Goal: Task Accomplishment & Management: Manage account settings

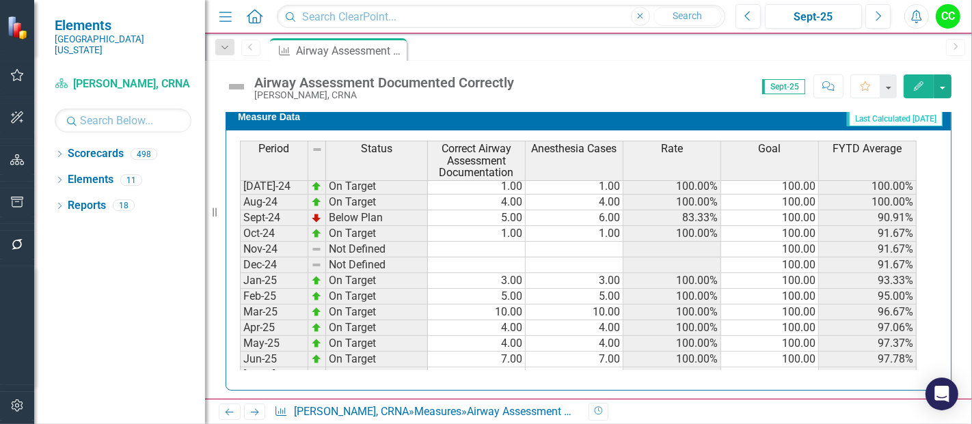
scroll to position [374, 0]
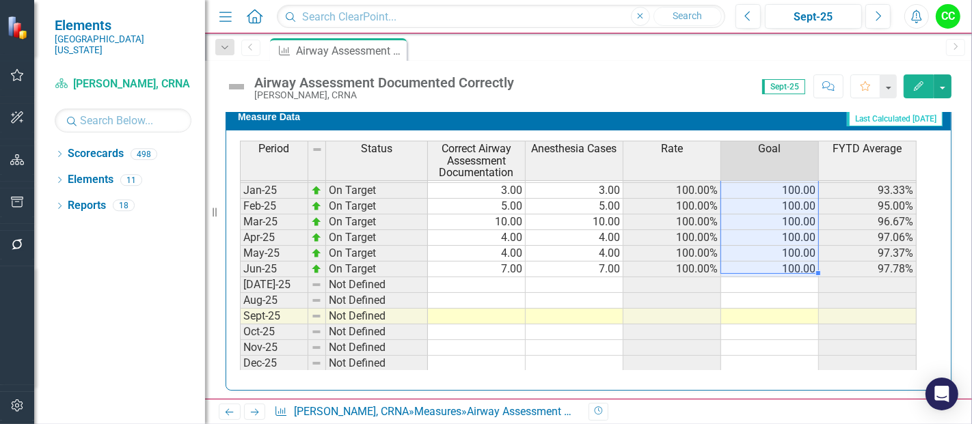
drag, startPoint x: 779, startPoint y: 189, endPoint x: 797, endPoint y: 258, distance: 70.8
click at [797, 258] on tbody "Sep-23 On Target 2.00 2.00 100.00% 100.00 100.00% Oct-23 On Target 4.00 4.00 10…" at bounding box center [578, 175] width 676 height 488
click at [786, 279] on td at bounding box center [770, 285] width 98 height 16
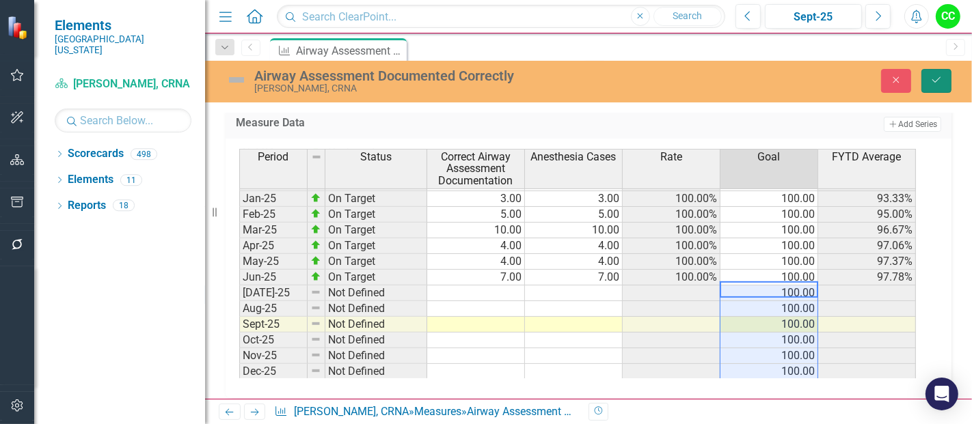
click at [940, 81] on icon "Save" at bounding box center [936, 80] width 12 height 10
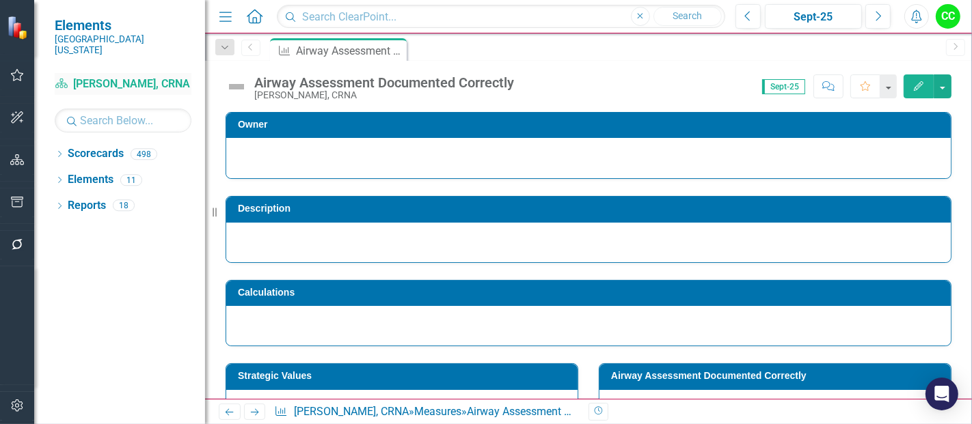
click at [119, 77] on link "Scorecard Molly Stine, CRNA" at bounding box center [123, 85] width 137 height 16
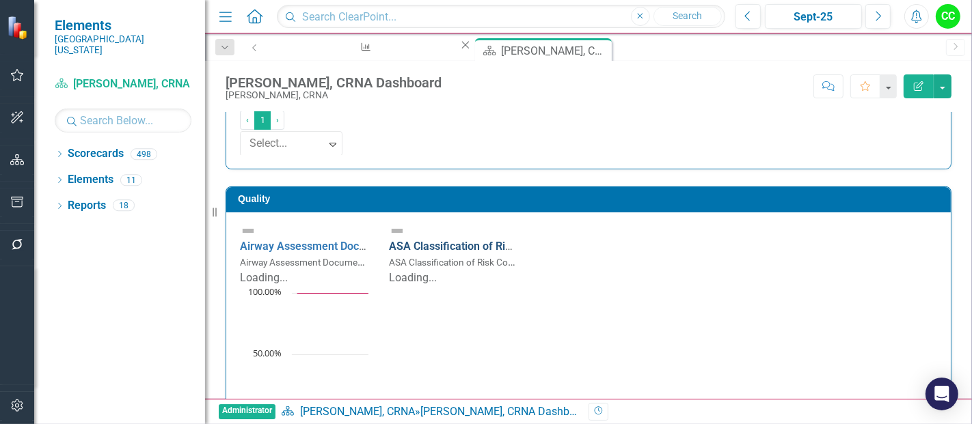
click at [572, 240] on link "ASA Classification of Risk Completed" at bounding box center [480, 246] width 183 height 13
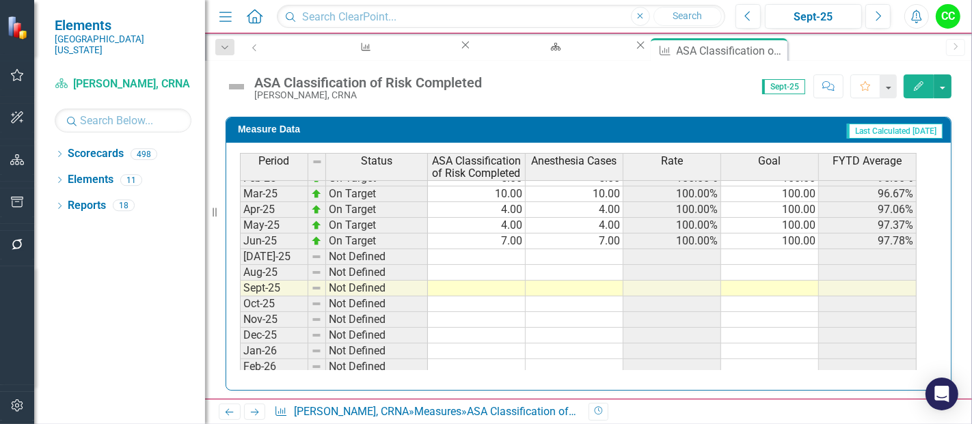
click at [789, 253] on tbody "Dec-23 Below Plan 7.00 8.00 87.50% 100.00 95.00% Jan-24 On Target 2.00 2.00 100…" at bounding box center [578, 194] width 676 height 488
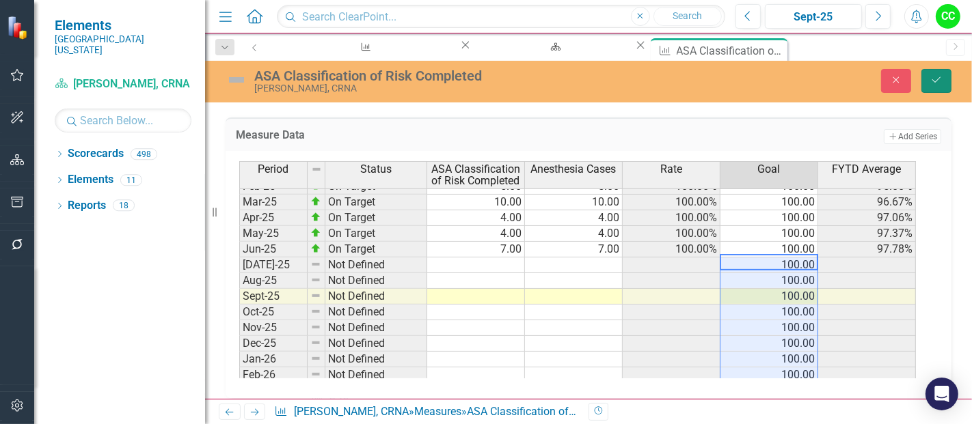
click at [938, 90] on button "Save" at bounding box center [936, 81] width 30 height 24
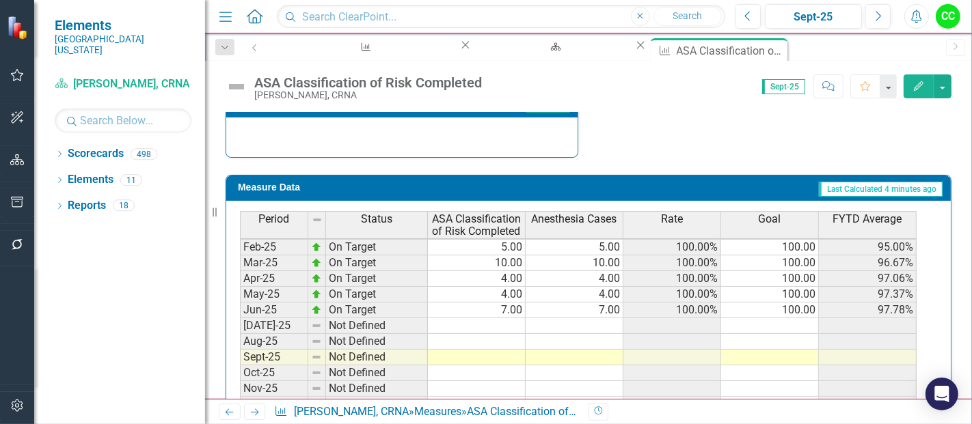
click at [791, 320] on tbody "Nov-23 On Target 1.00 1.00 100.00% 100.00 100.00% Dec-23 Below Plan 7.00 8.00 8…" at bounding box center [578, 255] width 676 height 504
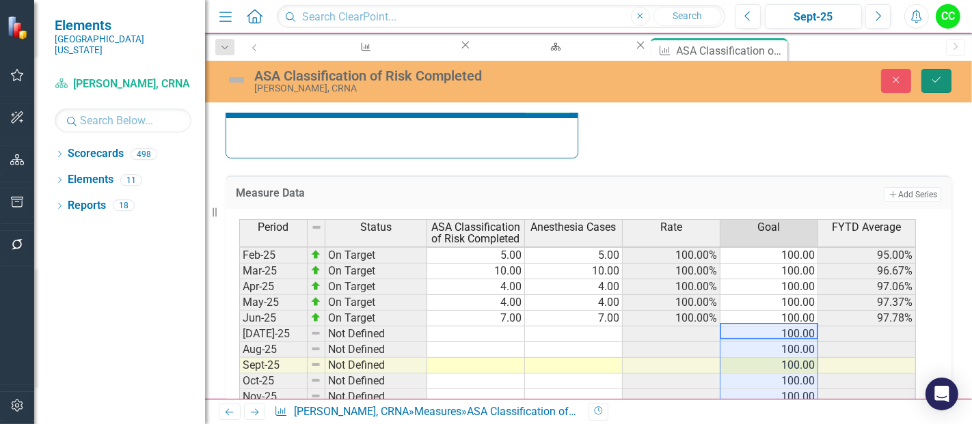
click at [943, 77] on button "Save" at bounding box center [936, 81] width 30 height 24
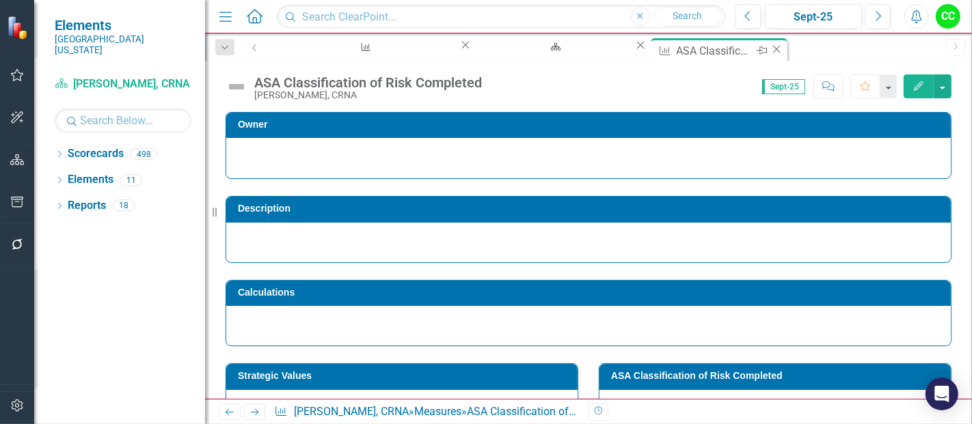
click at [773, 49] on icon at bounding box center [777, 49] width 8 height 8
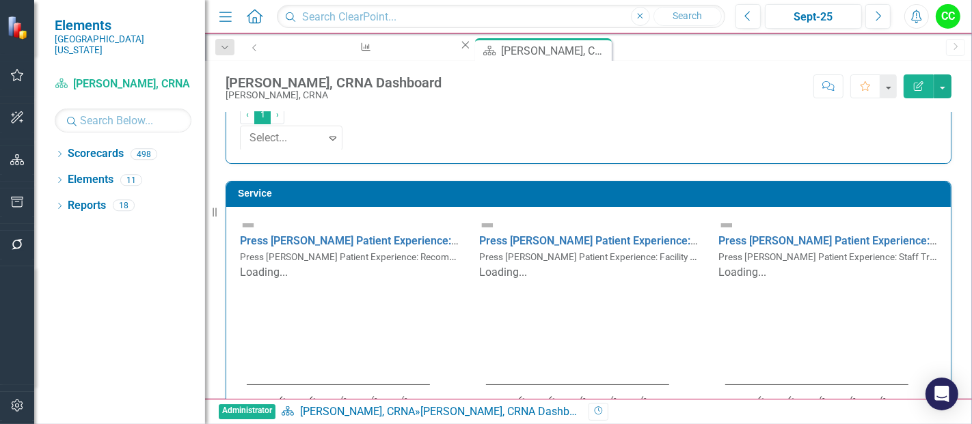
scroll to position [769, 0]
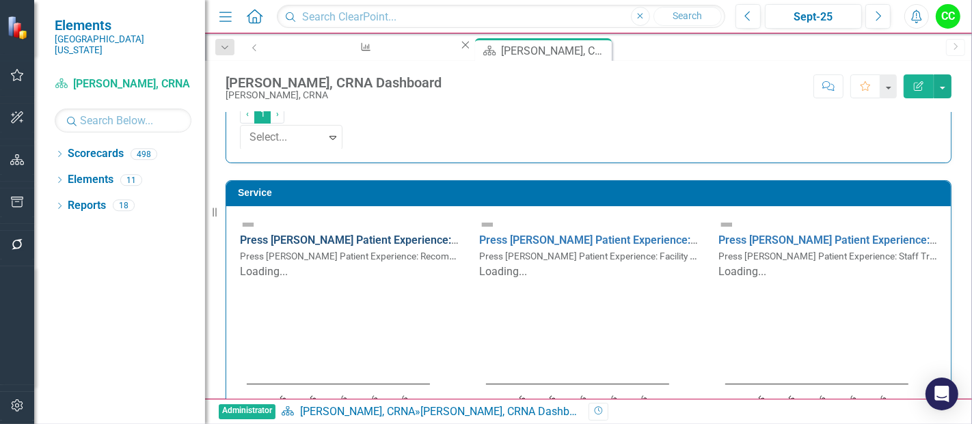
click at [323, 234] on link "Press Ganey Patient Experience: Recommend the Facility" at bounding box center [406, 240] width 332 height 13
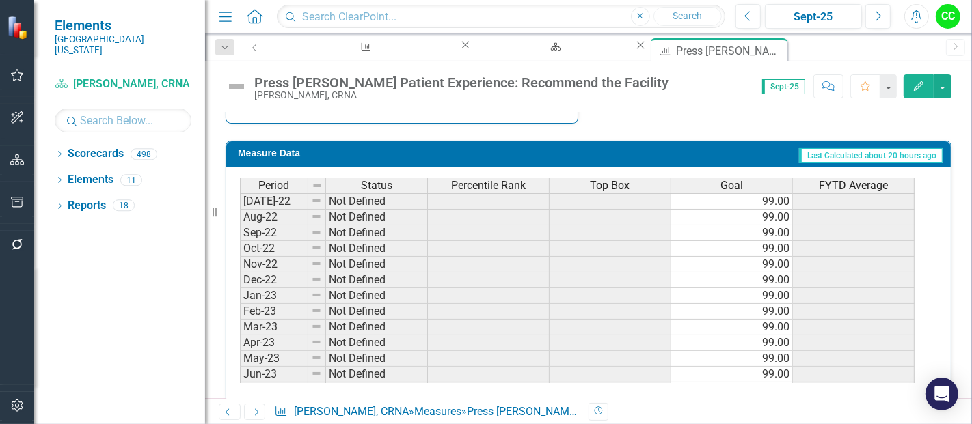
scroll to position [115, 0]
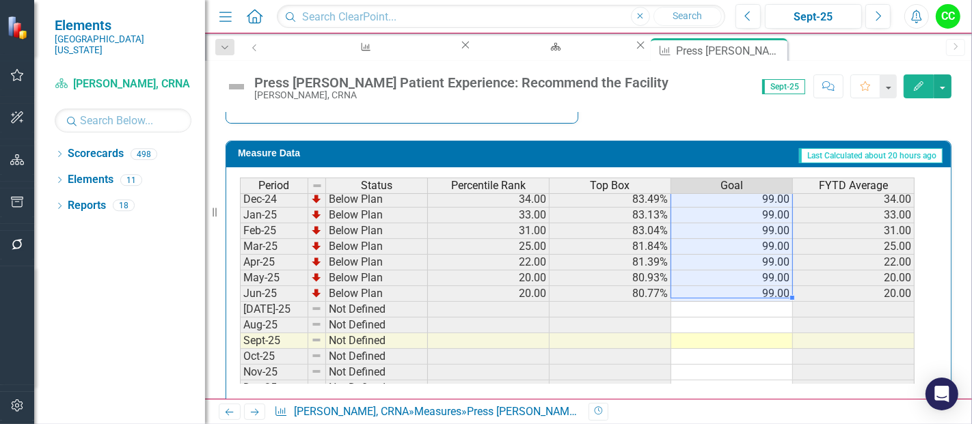
drag, startPoint x: 771, startPoint y: 204, endPoint x: 769, endPoint y: 290, distance: 86.1
click at [769, 290] on tbody "Sep-23 Below Plan 51.00 86.67% 99.00 51.00 Oct-23 Below Plan 52.00 86.77% 99.00…" at bounding box center [577, 200] width 674 height 488
click at [758, 302] on td at bounding box center [732, 310] width 122 height 16
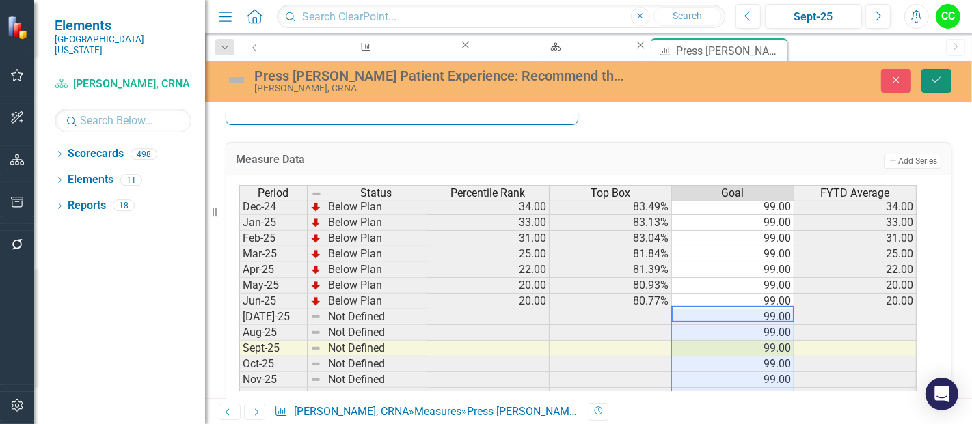
click at [937, 81] on icon "Save" at bounding box center [936, 80] width 12 height 10
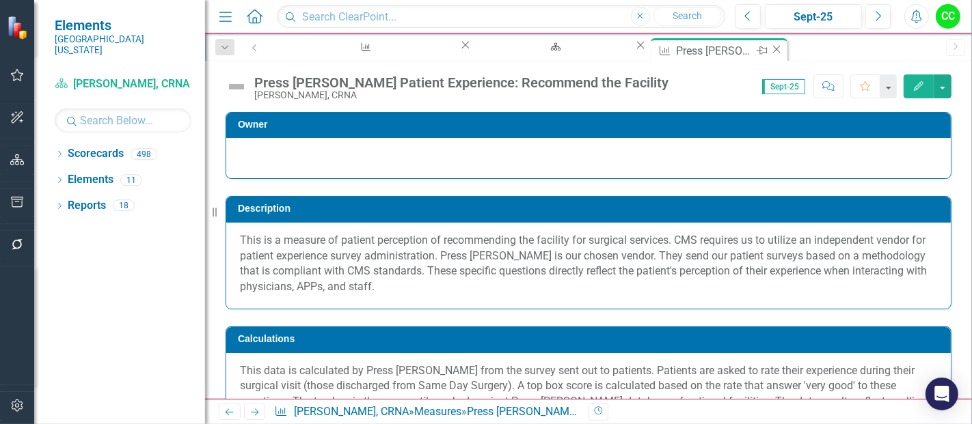
click at [769, 48] on icon "Close" at bounding box center [776, 49] width 14 height 11
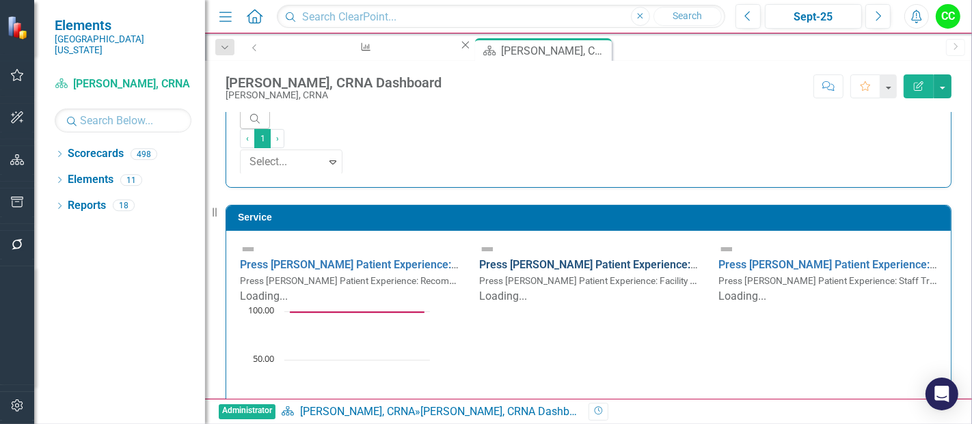
click at [601, 258] on link "Press Ganey Patient Experience: Facility Clean" at bounding box center [618, 264] width 279 height 13
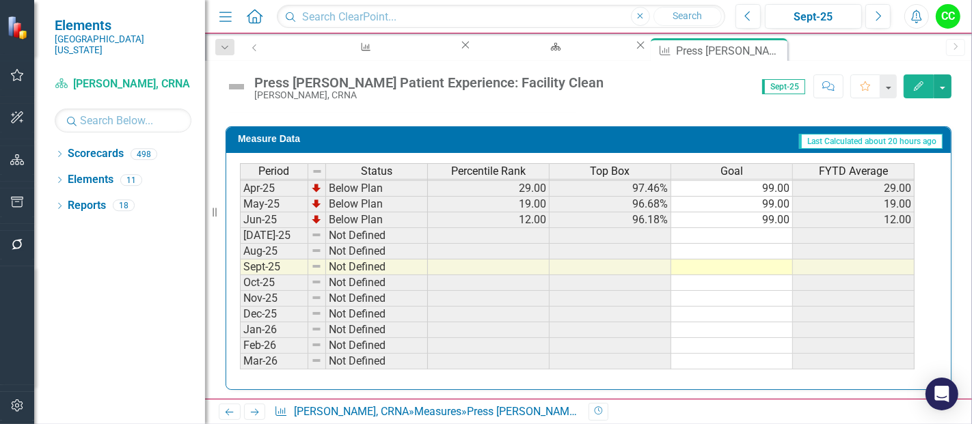
click at [754, 230] on tbody "Jan-24 Below Plan 50.00 98.32% 99.00 50.00 Feb-24 Below Plan 48.00 98.25% 99.00…" at bounding box center [577, 181] width 674 height 472
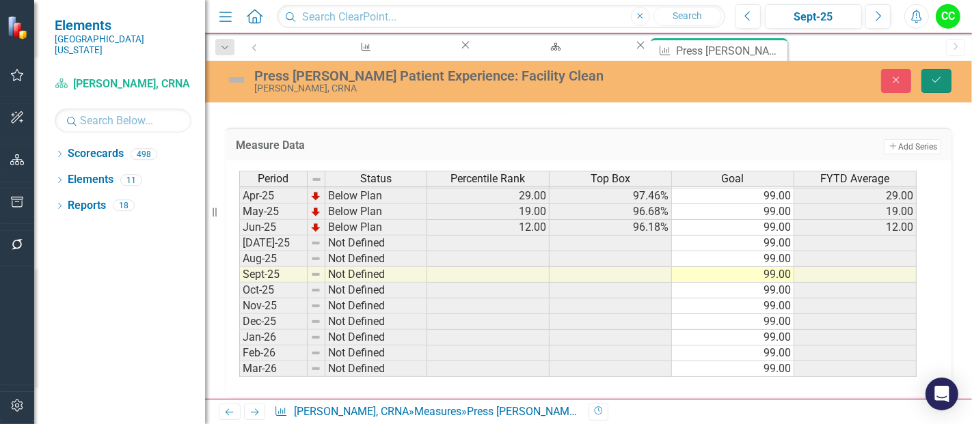
click at [944, 84] on button "Save" at bounding box center [936, 81] width 30 height 24
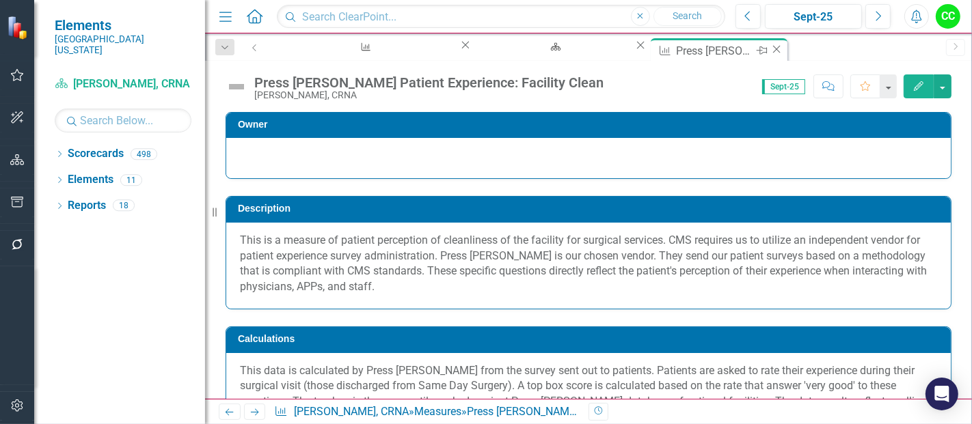
click at [769, 51] on icon "Close" at bounding box center [776, 49] width 14 height 11
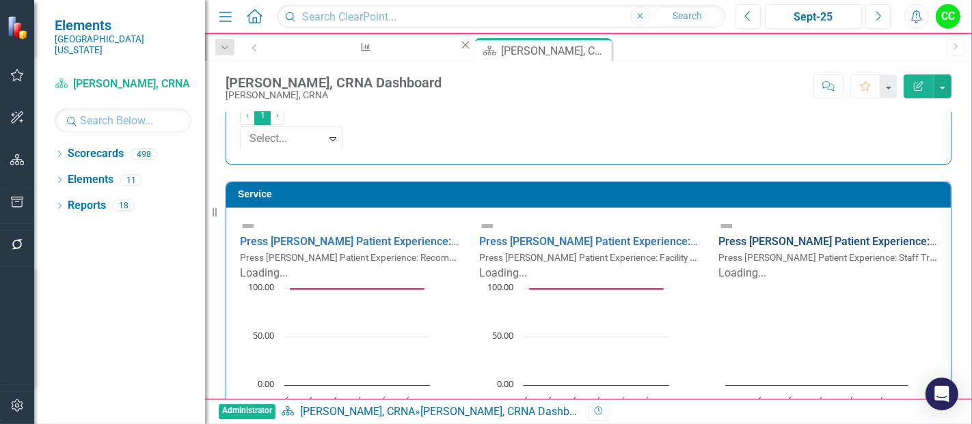
click at [820, 235] on link "Press Ganey Patient Experience: Staff Treat With Courtesy/Respect" at bounding box center [909, 241] width 382 height 13
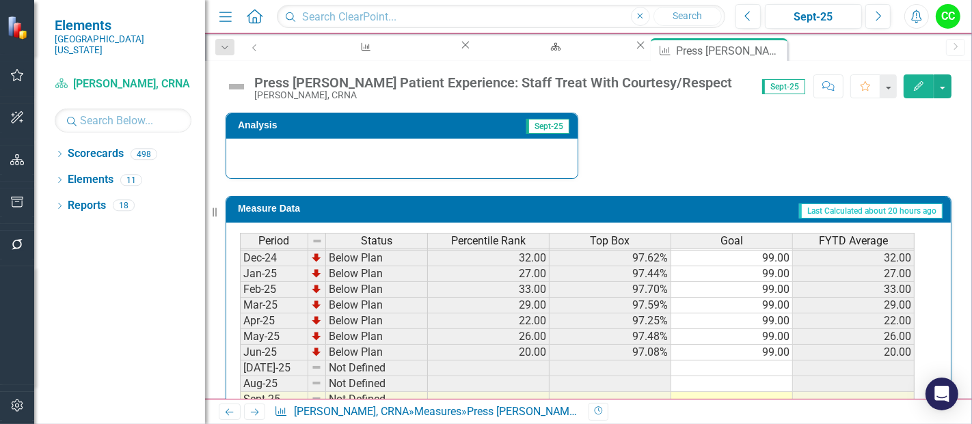
click at [753, 362] on td at bounding box center [732, 369] width 122 height 16
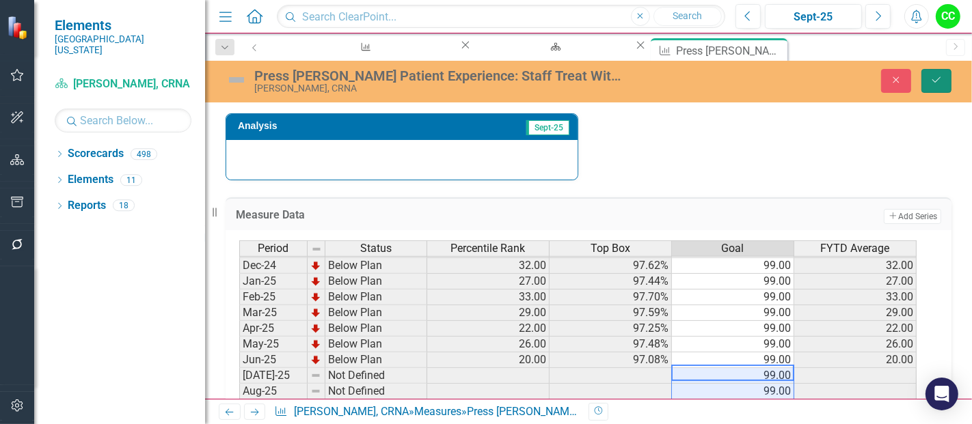
click at [937, 82] on icon "Save" at bounding box center [936, 80] width 12 height 10
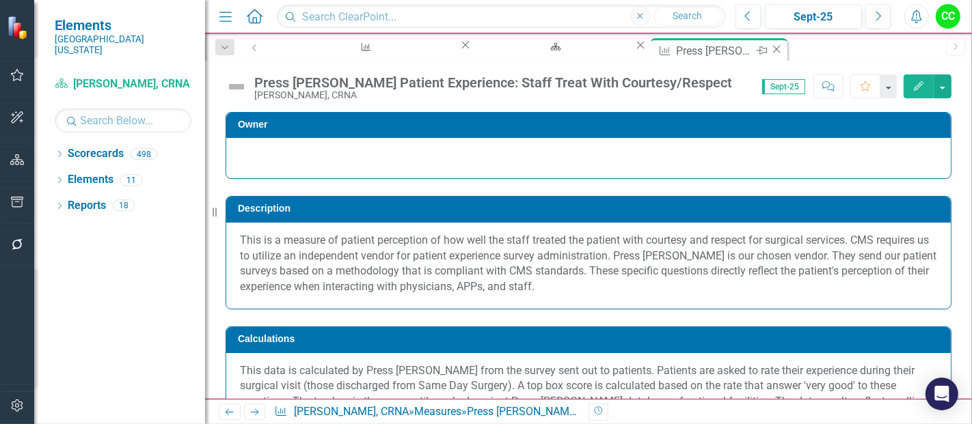
click at [769, 49] on icon "Close" at bounding box center [776, 49] width 14 height 11
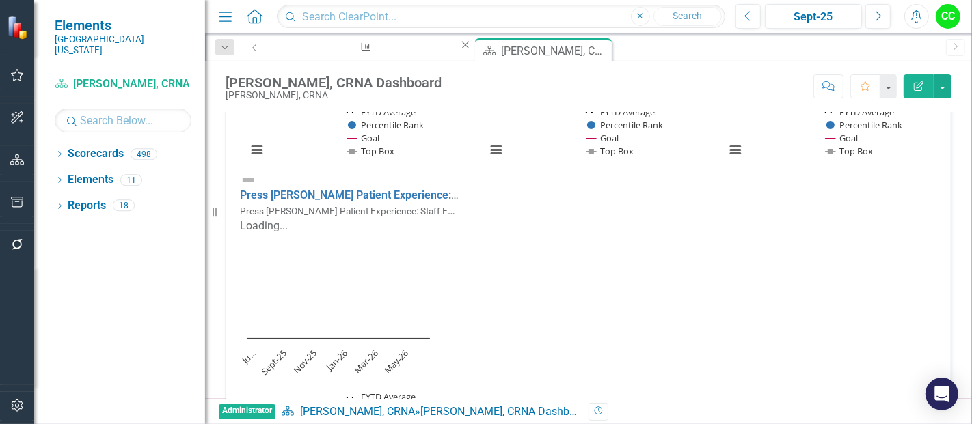
scroll to position [1099, 0]
click at [437, 190] on link "Press Ganey Patient Experience: Staff Ensure You Were Comfortable" at bounding box center [434, 196] width 389 height 13
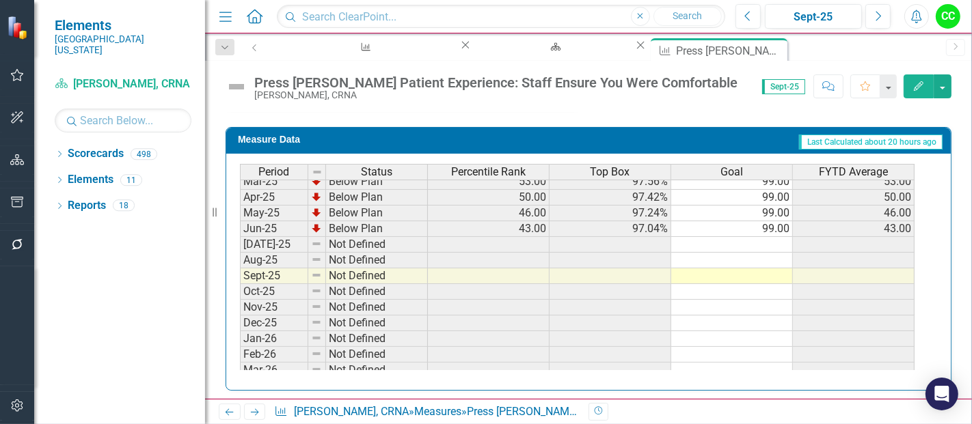
scroll to position [519, 0]
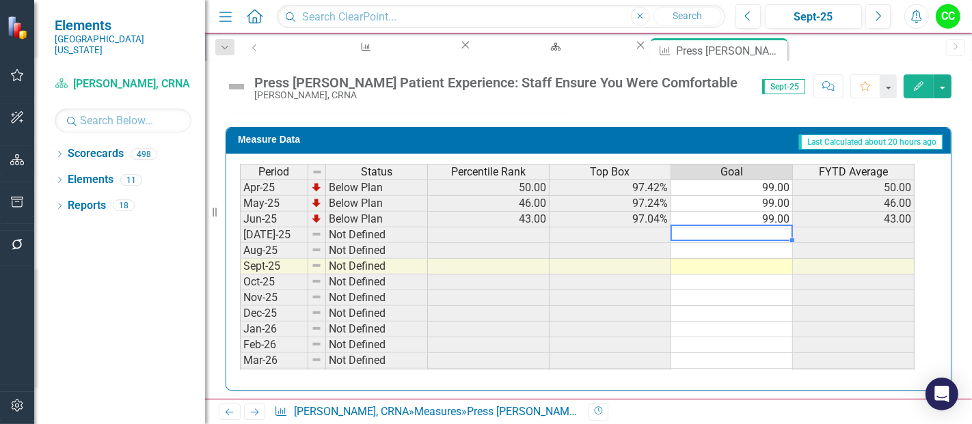
click at [743, 231] on tbody "Apr-24 Below Plan 66.00 98.04% 99.00 66.00 May-24 Below Plan 62.00 97.87% 99.00…" at bounding box center [577, 203] width 674 height 425
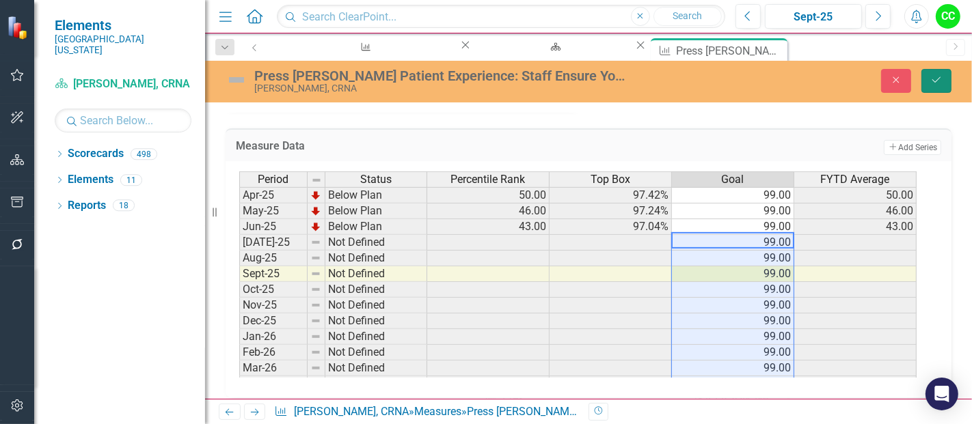
click at [929, 78] on button "Save" at bounding box center [936, 81] width 30 height 24
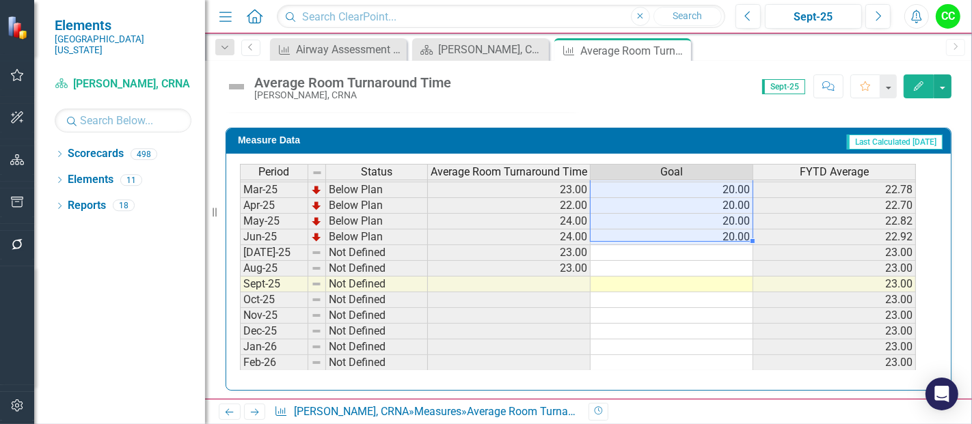
drag, startPoint x: 702, startPoint y: 185, endPoint x: 730, endPoint y: 232, distance: 54.8
click at [730, 232] on tbody "Sep-23 Below Plan 24.00 20.00 23.33 Oct-23 Below Plan 23.00 20.00 23.25 Nov-23 …" at bounding box center [578, 143] width 676 height 488
click at [726, 247] on td at bounding box center [671, 253] width 163 height 16
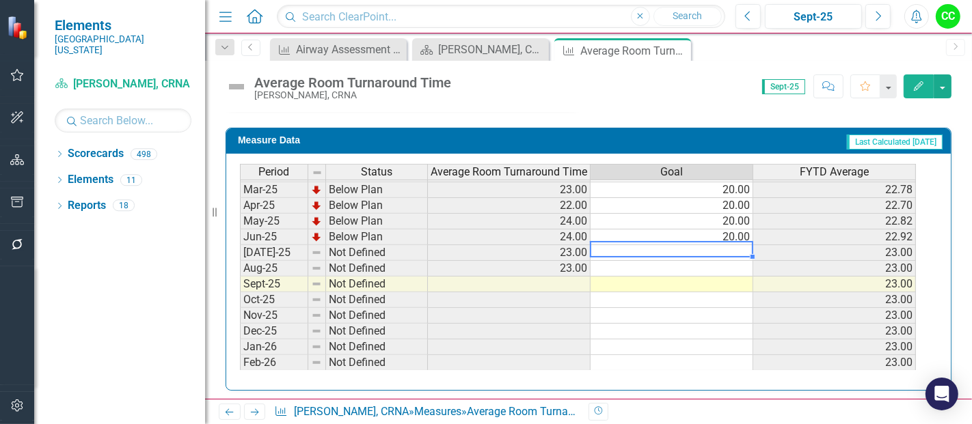
type textarea "20"
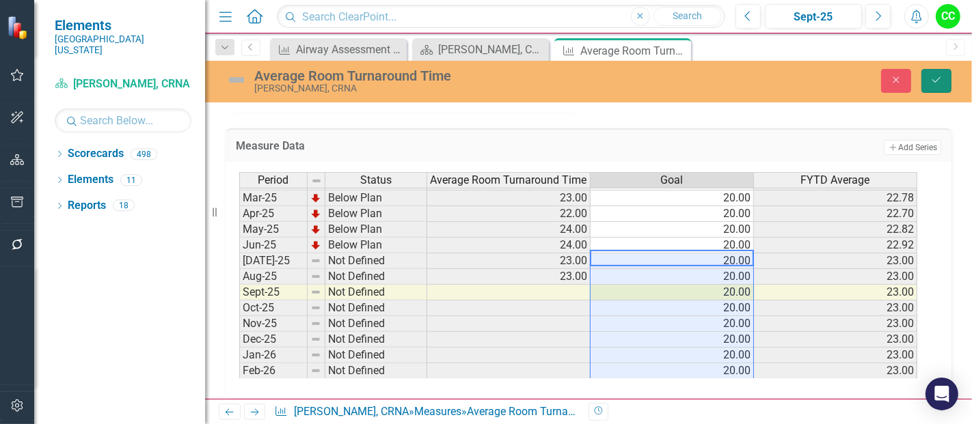
click at [940, 79] on icon "Save" at bounding box center [936, 80] width 12 height 10
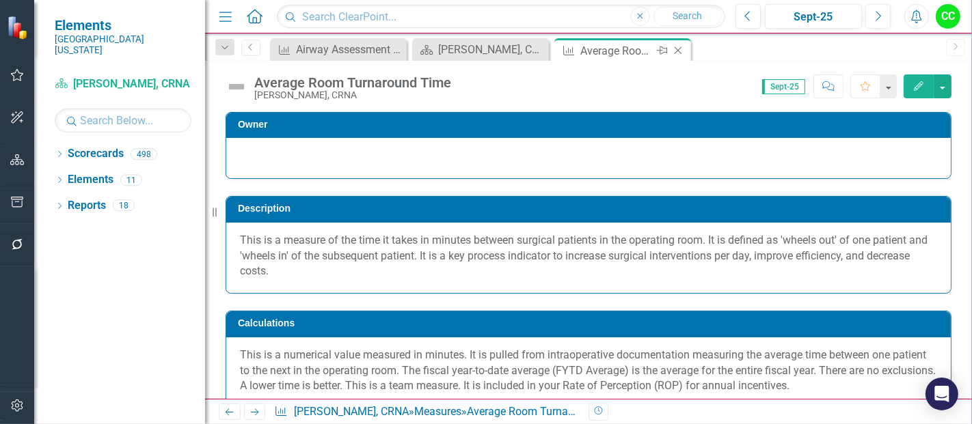
click at [679, 49] on icon "Close" at bounding box center [678, 50] width 14 height 11
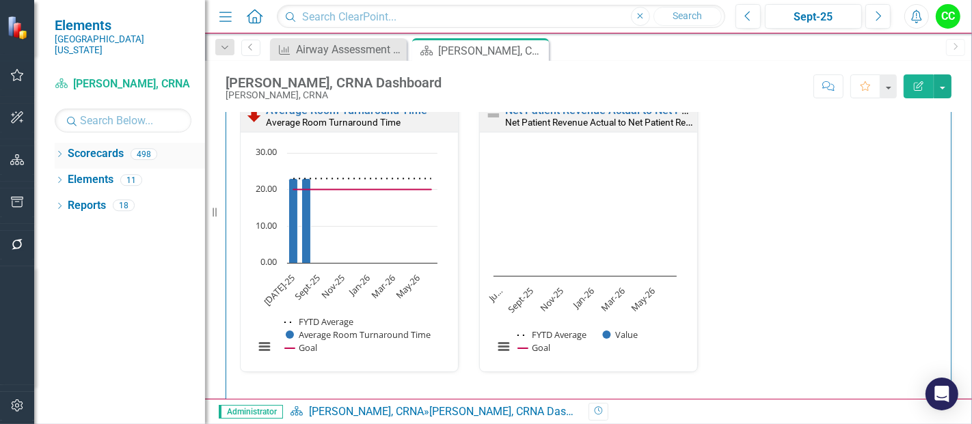
click at [58, 152] on icon "Dropdown" at bounding box center [60, 156] width 10 height 8
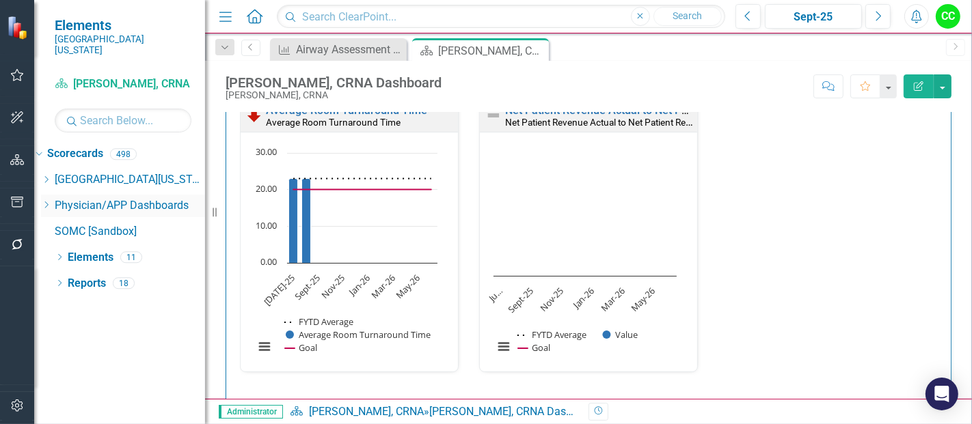
click at [51, 201] on icon "Dropdown" at bounding box center [46, 205] width 10 height 8
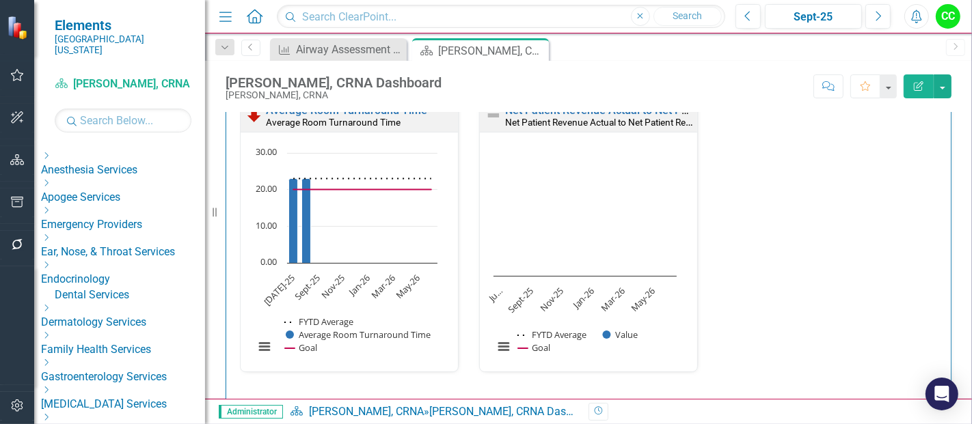
click at [51, 152] on icon "Dropdown" at bounding box center [46, 156] width 10 height 8
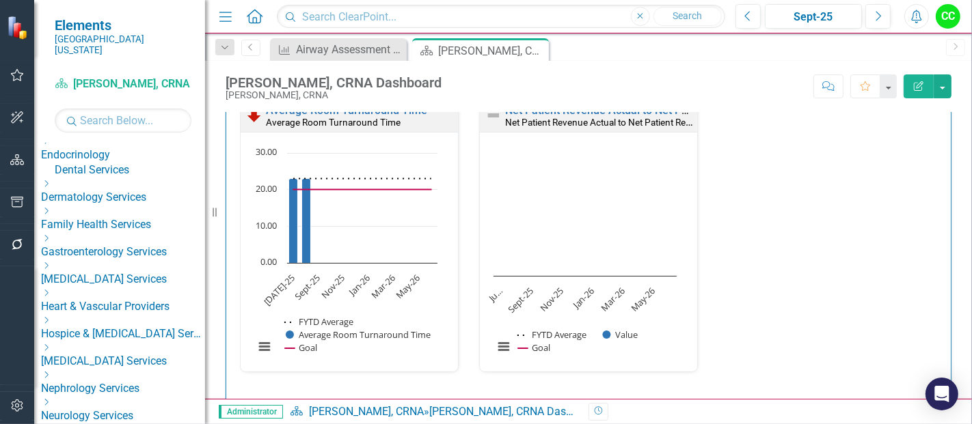
scroll to position [495, 0]
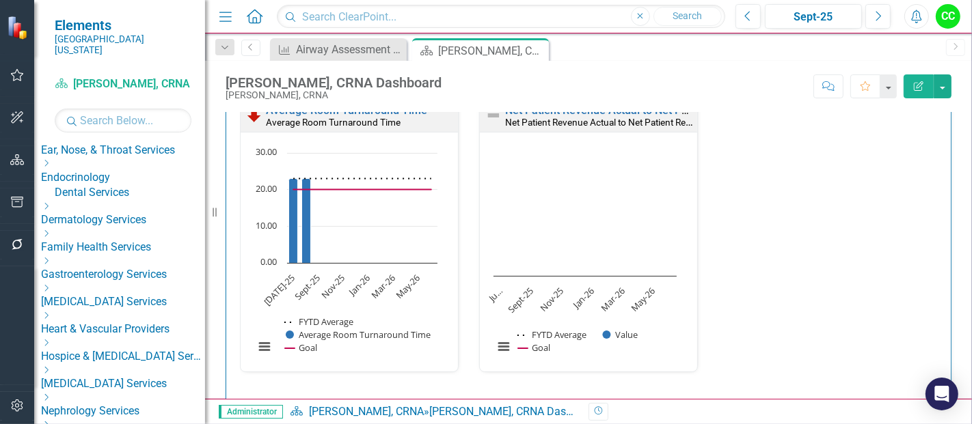
click at [140, 45] on link "[PERSON_NAME], CRNA" at bounding box center [130, 37] width 150 height 16
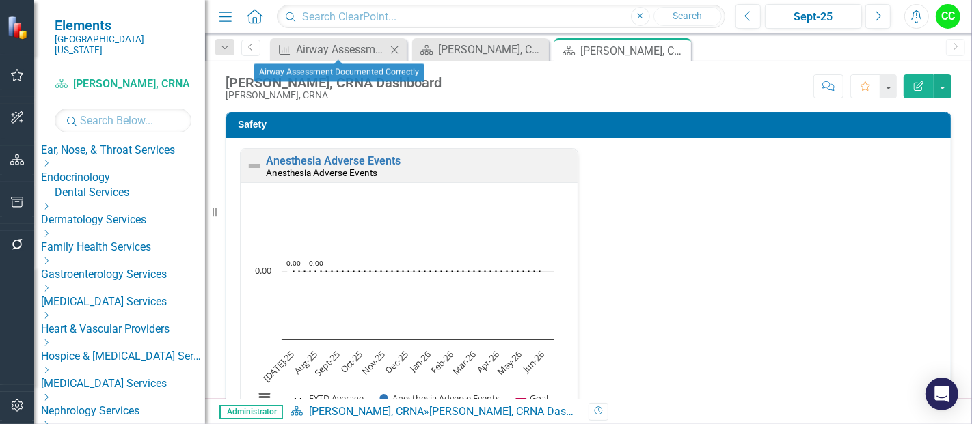
click at [396, 46] on icon "Close" at bounding box center [394, 49] width 14 height 11
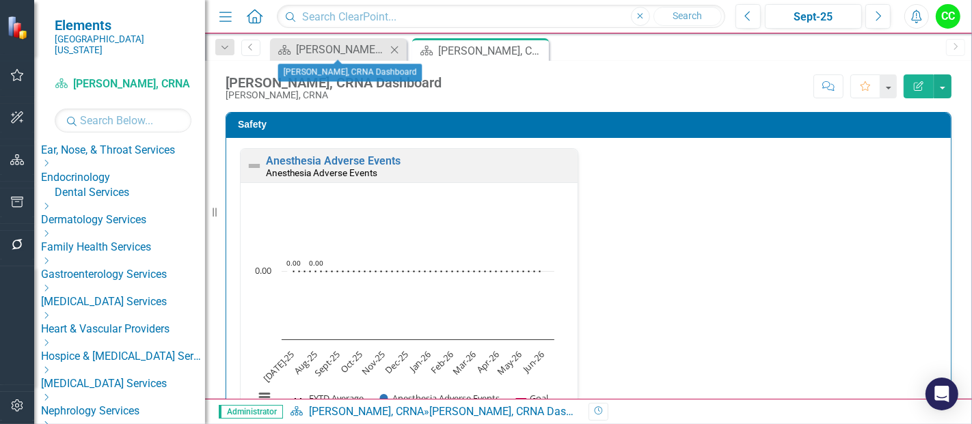
click at [396, 46] on icon "Close" at bounding box center [394, 49] width 14 height 11
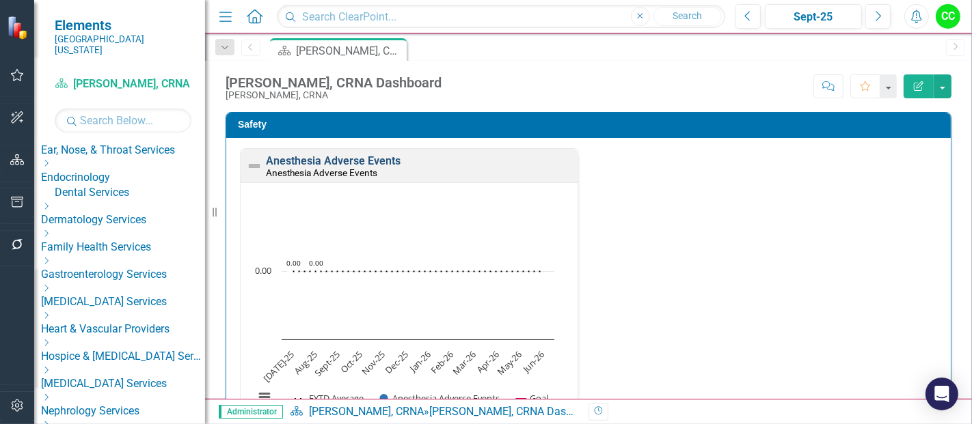
click at [377, 157] on link "Anesthesia Adverse Events" at bounding box center [333, 160] width 135 height 13
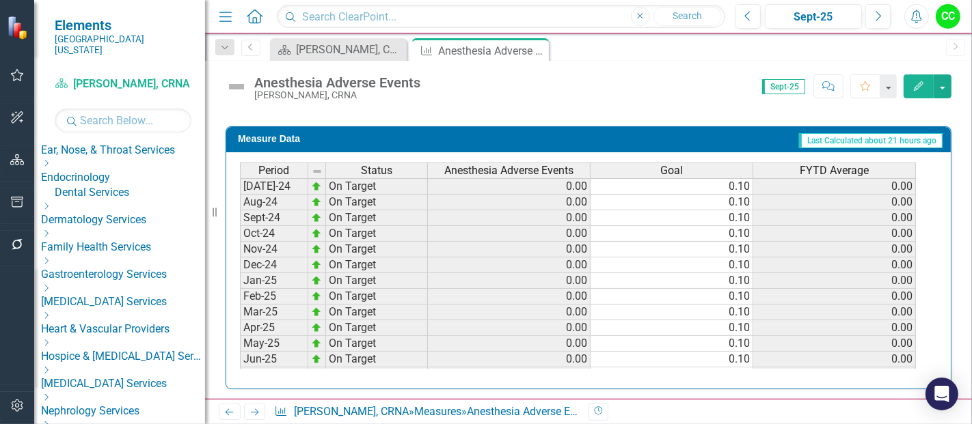
scroll to position [376, 0]
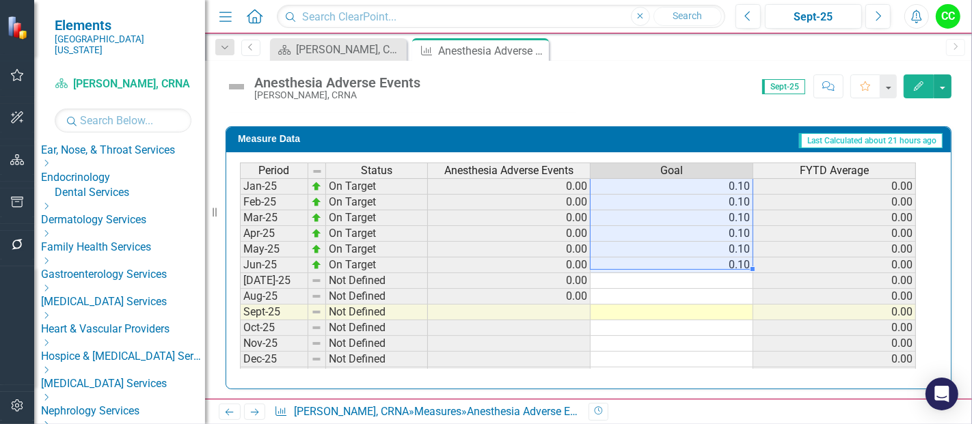
drag, startPoint x: 735, startPoint y: 185, endPoint x: 737, endPoint y: 258, distance: 73.1
click at [737, 258] on tbody "Sep-23 On Target 0.00 0.10 0.00 Oct-23 On Target 0.00 0.10 0.00 Nov-23 On Targe…" at bounding box center [578, 179] width 676 height 504
click at [726, 274] on td at bounding box center [671, 281] width 163 height 16
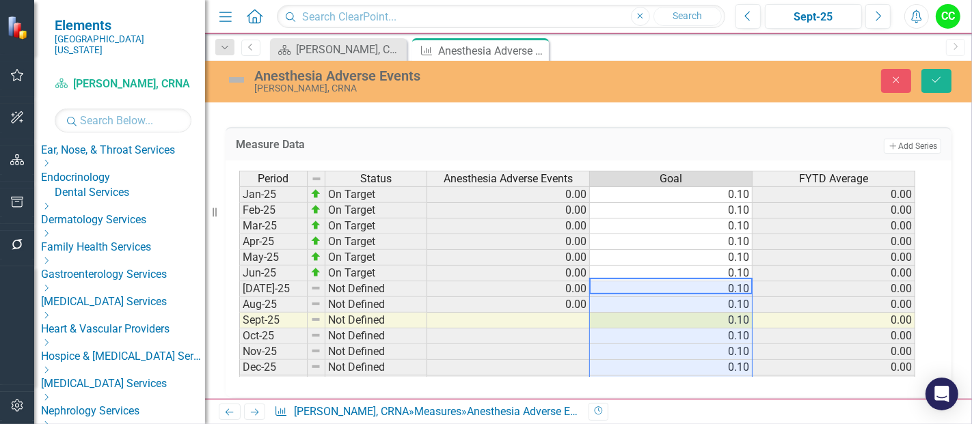
type textarea "0.1"
click at [936, 84] on icon "Save" at bounding box center [936, 80] width 12 height 10
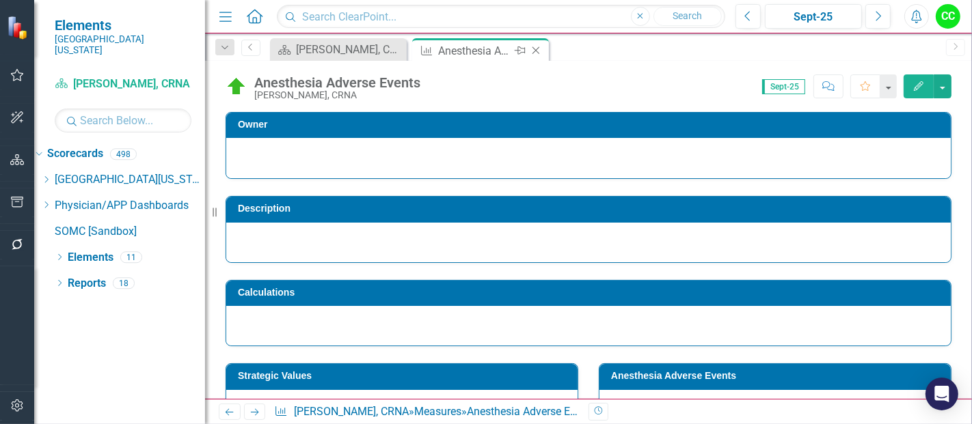
click at [536, 51] on icon at bounding box center [536, 51] width 8 height 8
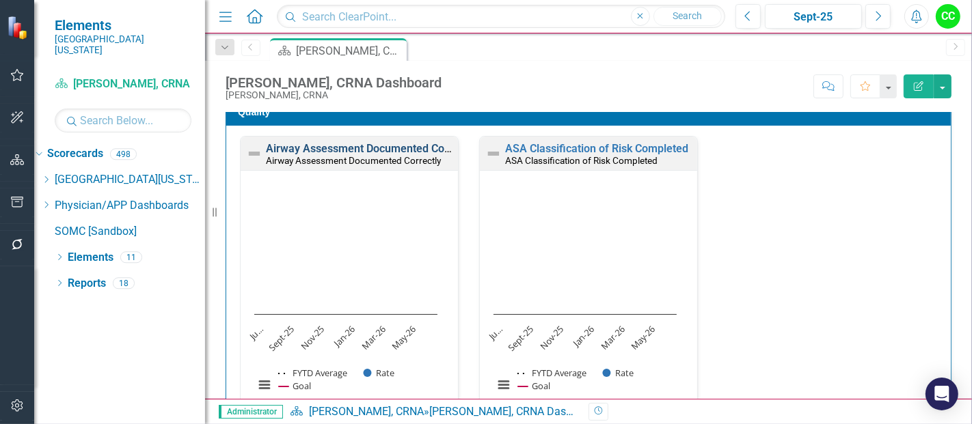
click at [333, 146] on link "Airway Assessment Documented Correctly" at bounding box center [371, 148] width 210 height 13
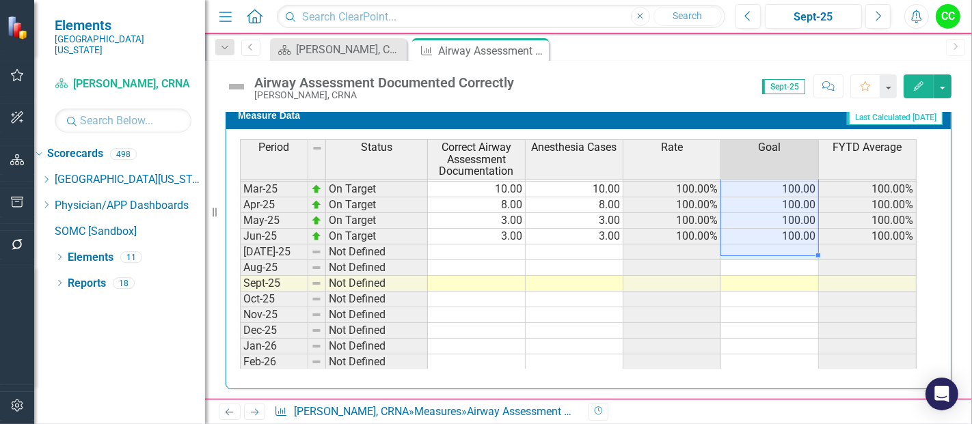
type textarea "100"
drag, startPoint x: 798, startPoint y: 188, endPoint x: 810, endPoint y: 221, distance: 35.4
click at [810, 221] on tbody "Sep-23 On Target 5.00 5.00 100.00% 100.00 100.00% Oct-23 On Target 5.00 5.00 10…" at bounding box center [578, 142] width 676 height 488
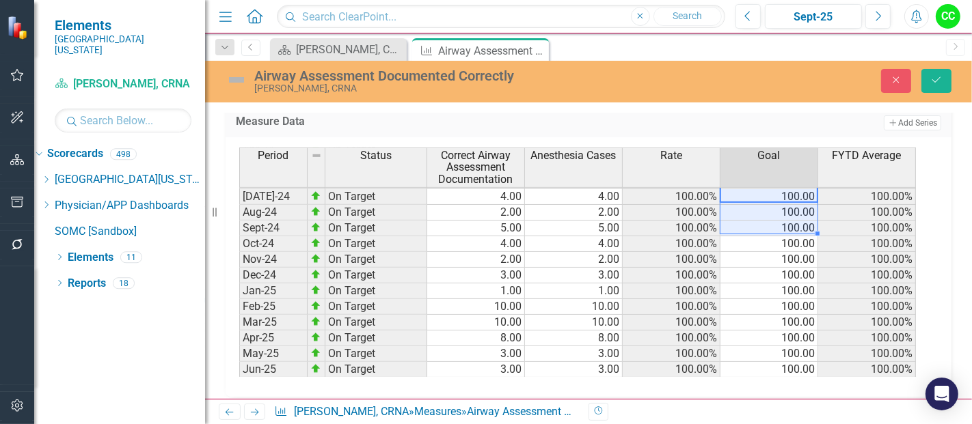
click at [760, 269] on td "100.00" at bounding box center [769, 276] width 98 height 16
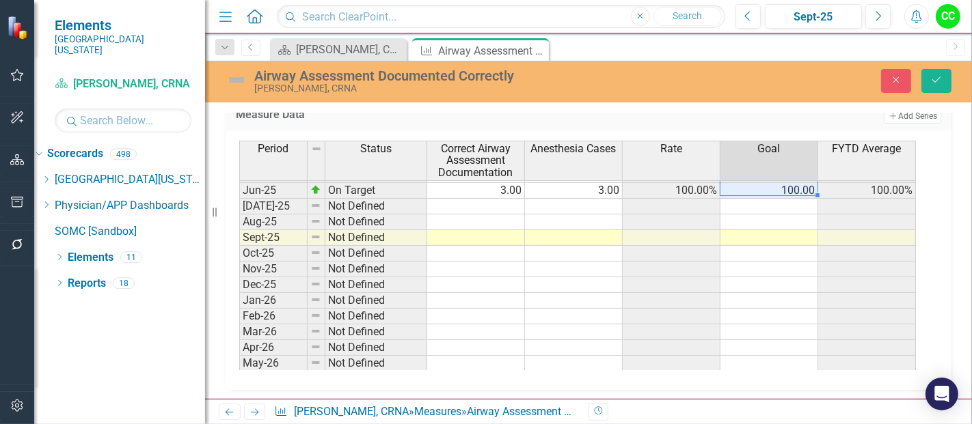
click at [791, 185] on tbody "Apr-24 On Target 5.00 5.00 100.00% 100.00 100.00% May-24 Not Defined 100.00 100…" at bounding box center [577, 174] width 676 height 425
click at [804, 199] on td at bounding box center [769, 207] width 98 height 16
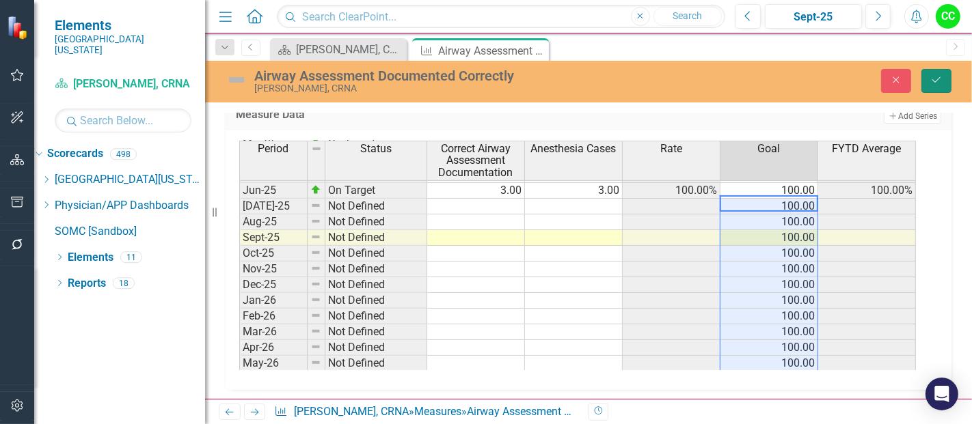
click at [942, 78] on icon "Save" at bounding box center [936, 80] width 12 height 10
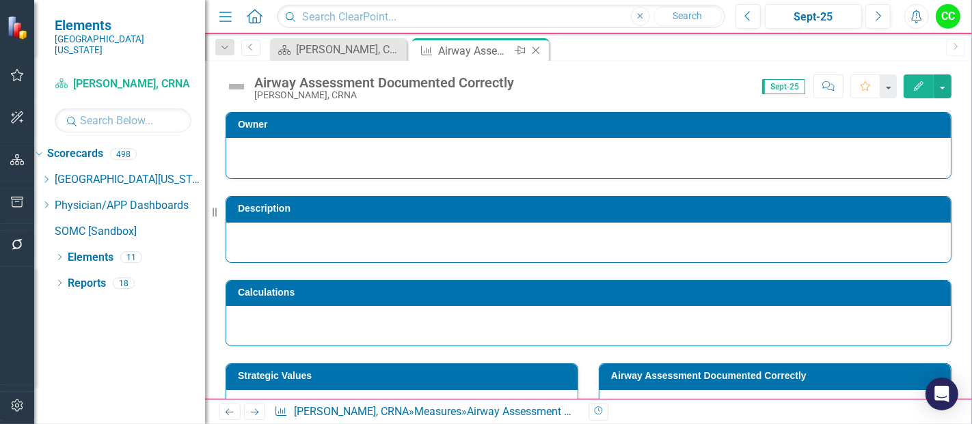
click at [531, 46] on icon "Close" at bounding box center [536, 50] width 14 height 11
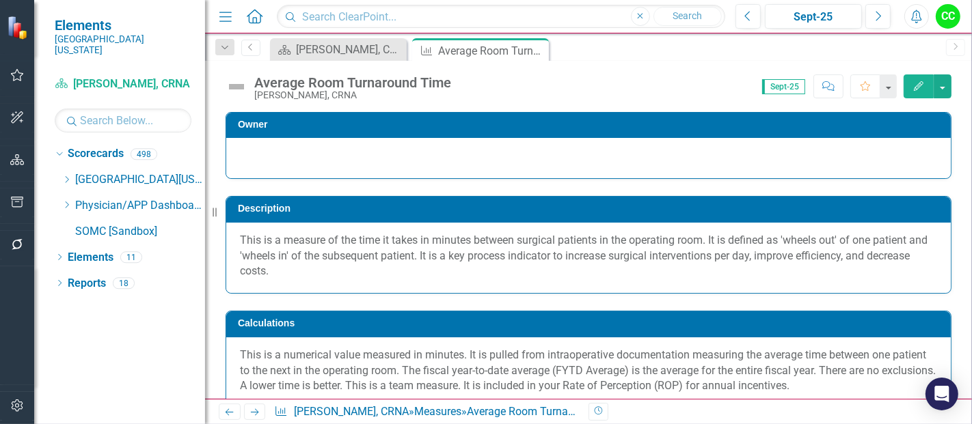
scroll to position [497, 0]
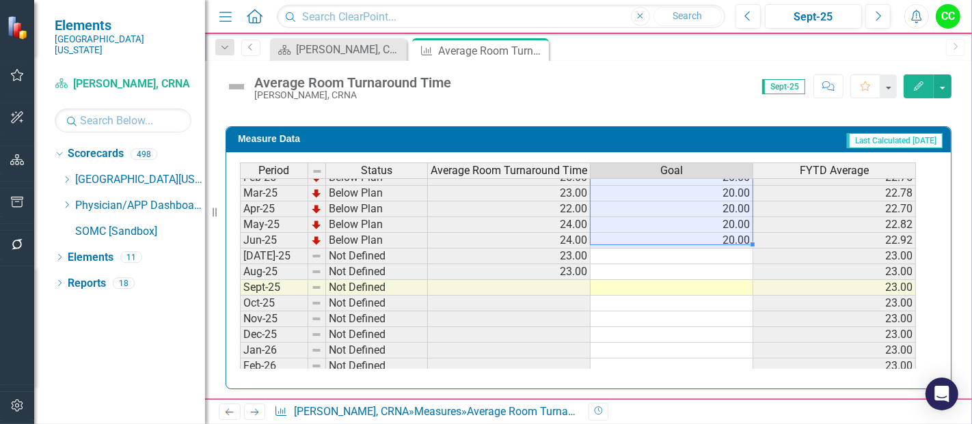
click at [703, 250] on td at bounding box center [671, 257] width 163 height 16
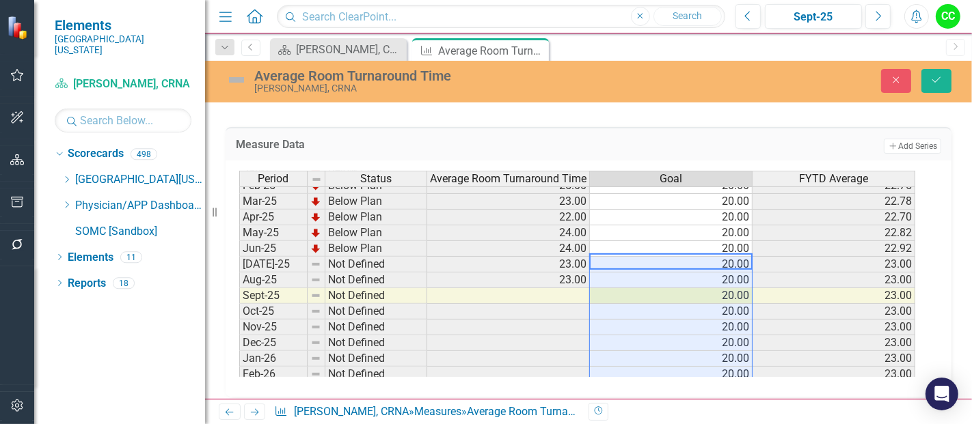
type textarea "20"
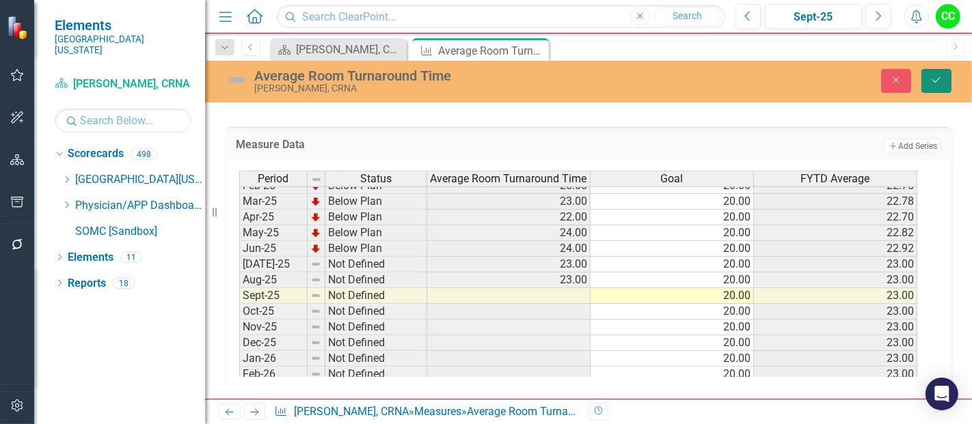
click at [937, 79] on icon "Save" at bounding box center [936, 80] width 12 height 10
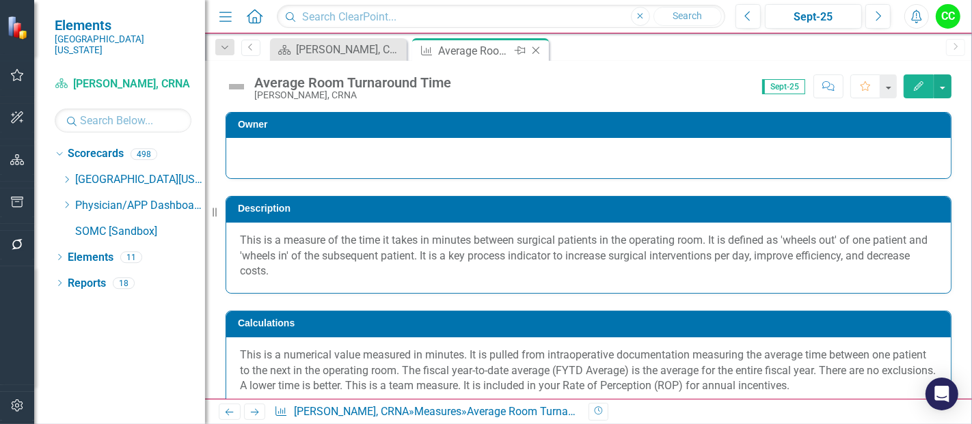
click at [534, 46] on icon "Close" at bounding box center [536, 50] width 14 height 11
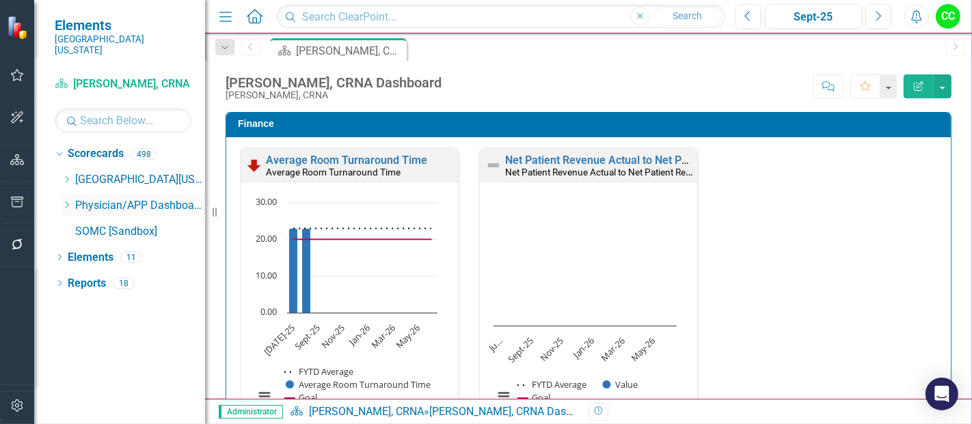
scroll to position [2061, 0]
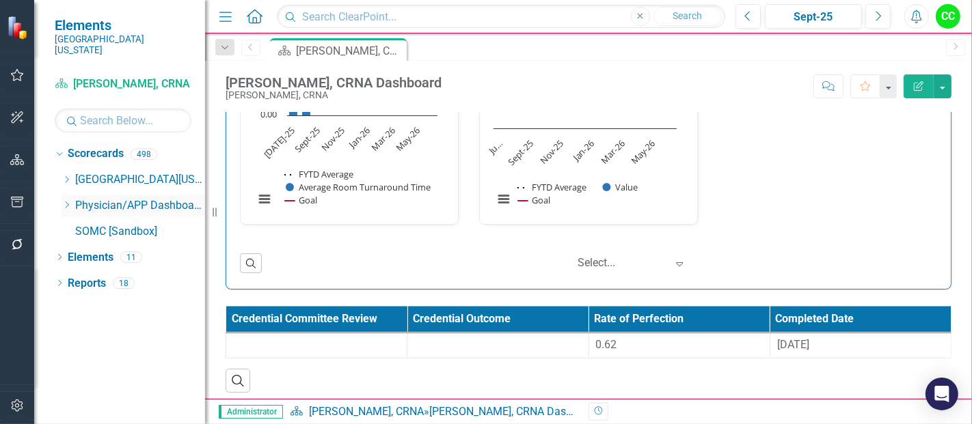
click at [65, 201] on icon "Dropdown" at bounding box center [66, 205] width 10 height 8
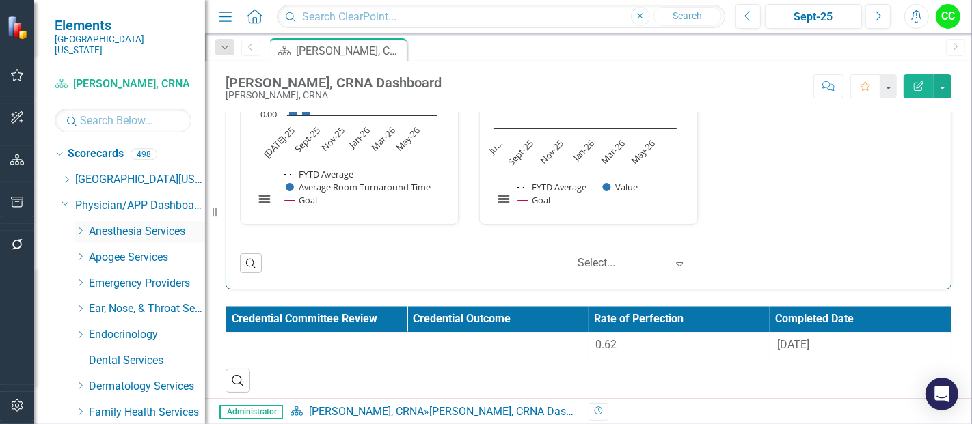
click at [78, 227] on icon "Dropdown" at bounding box center [80, 231] width 10 height 8
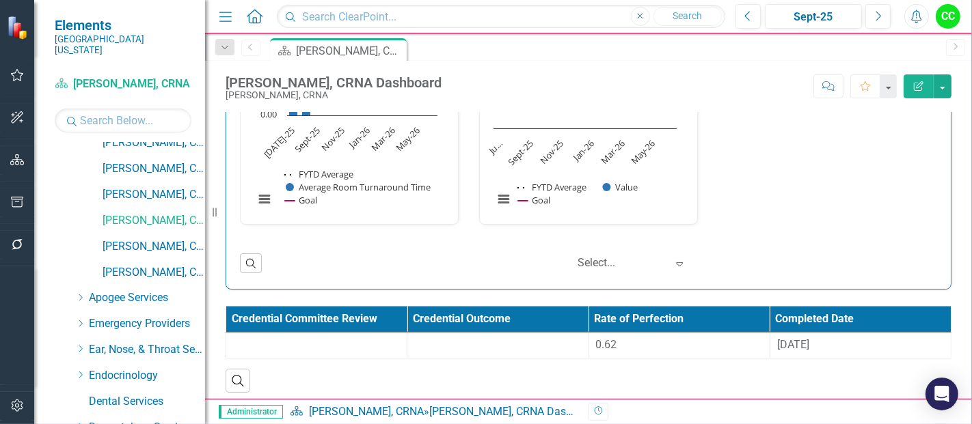
scroll to position [505, 0]
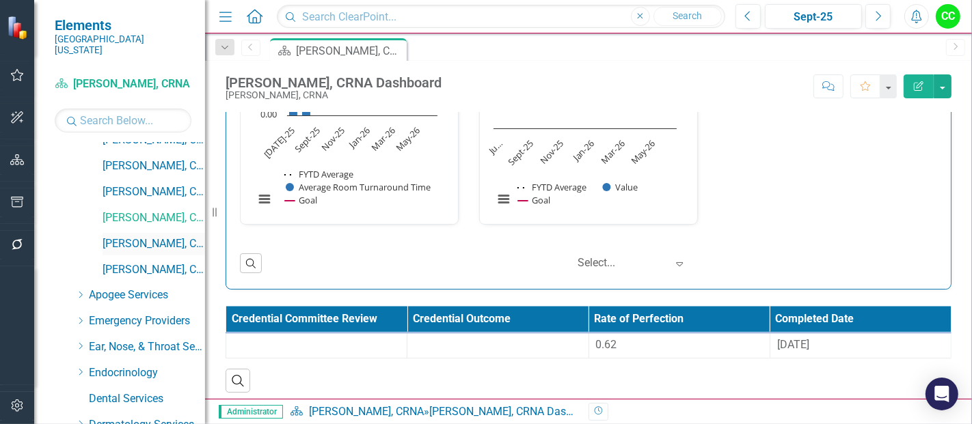
click at [158, 236] on link "[PERSON_NAME], CRNA" at bounding box center [153, 244] width 102 height 16
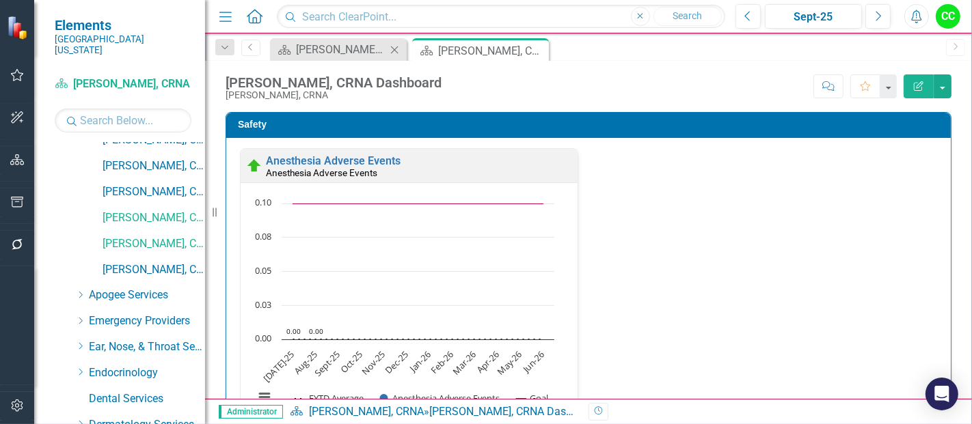
click at [393, 49] on icon "Close" at bounding box center [394, 49] width 14 height 11
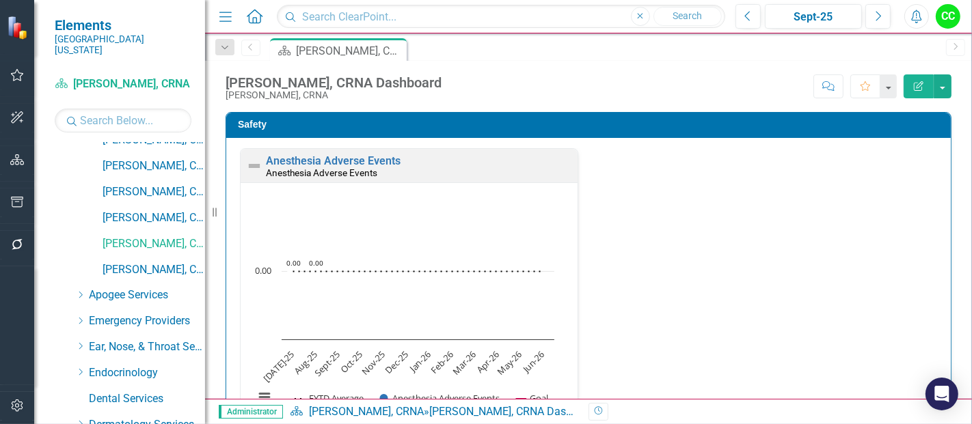
click at [346, 154] on div "Anesthesia Adverse Events Anesthesia Adverse Events" at bounding box center [409, 165] width 337 height 33
click at [344, 161] on link "Anesthesia Adverse Events" at bounding box center [333, 160] width 135 height 13
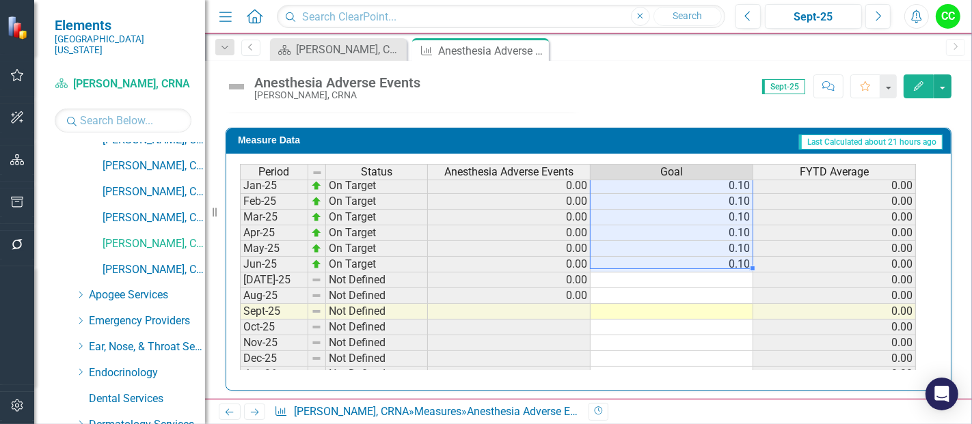
drag, startPoint x: 730, startPoint y: 190, endPoint x: 741, endPoint y: 261, distance: 72.0
click at [741, 261] on tbody "Sep-23 On Target 0.00 0.10 0.00 Oct-23 On Target 0.00 0.10 0.00 Nov-23 On Targe…" at bounding box center [578, 170] width 676 height 488
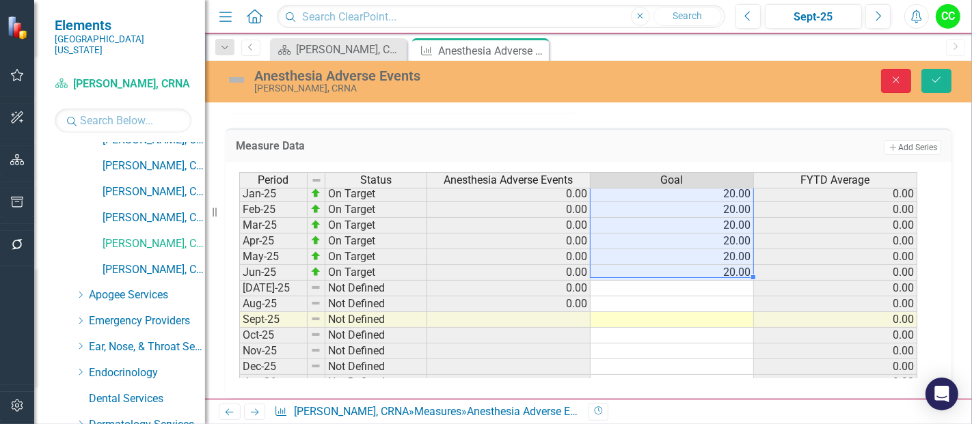
click at [896, 83] on icon "Close" at bounding box center [896, 80] width 12 height 10
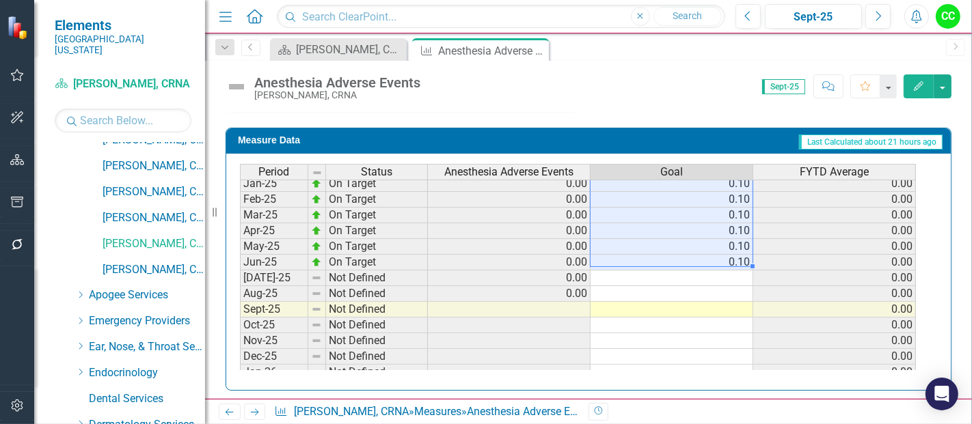
drag, startPoint x: 731, startPoint y: 184, endPoint x: 728, endPoint y: 258, distance: 73.8
click at [728, 258] on tbody "Sep-23 On Target 0.00 0.10 0.00 Oct-23 On Target 0.00 0.10 0.00 Nov-23 On Targe…" at bounding box center [578, 176] width 676 height 504
click at [715, 271] on td at bounding box center [671, 279] width 163 height 16
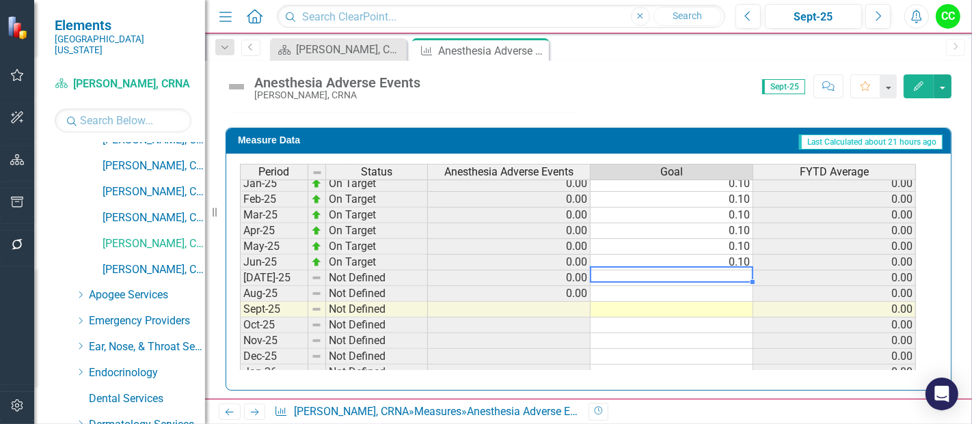
type textarea "0.1"
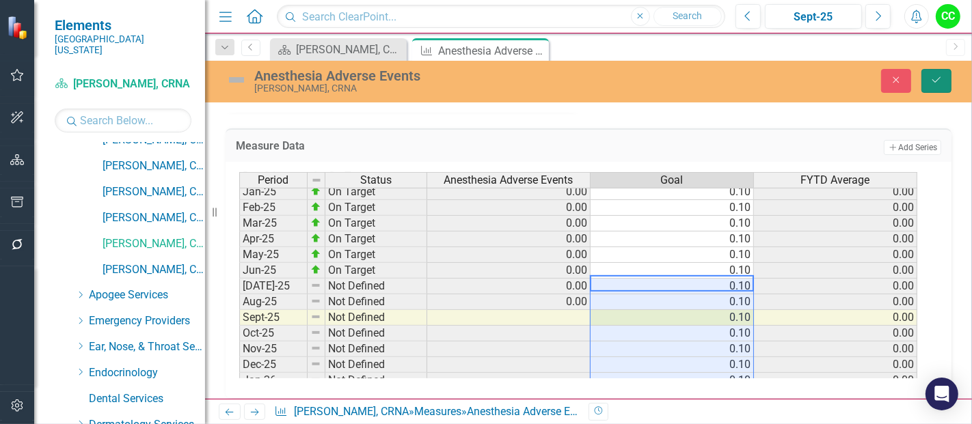
click at [935, 81] on icon "Save" at bounding box center [936, 80] width 12 height 10
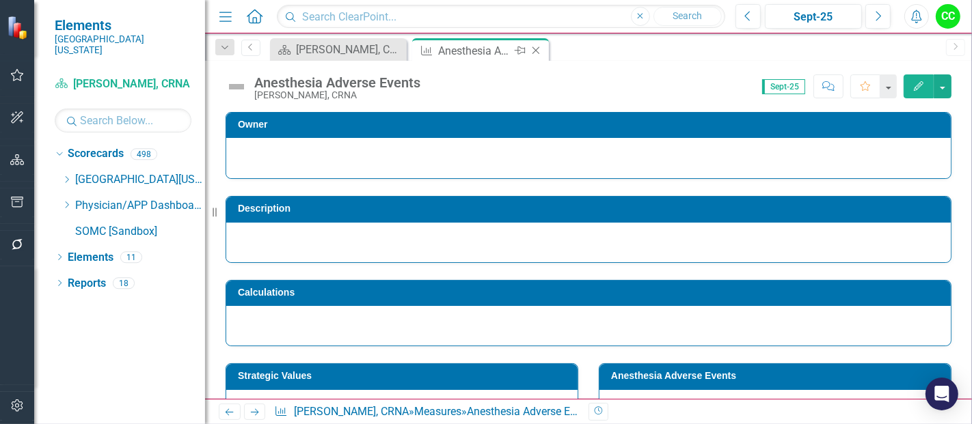
click at [533, 46] on icon "Close" at bounding box center [536, 50] width 14 height 11
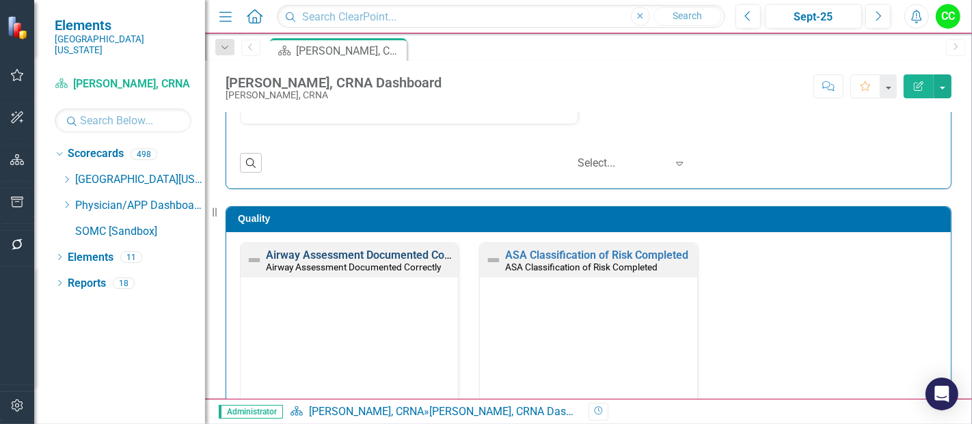
click at [371, 249] on link "Airway Assessment Documented Correctly" at bounding box center [371, 255] width 210 height 13
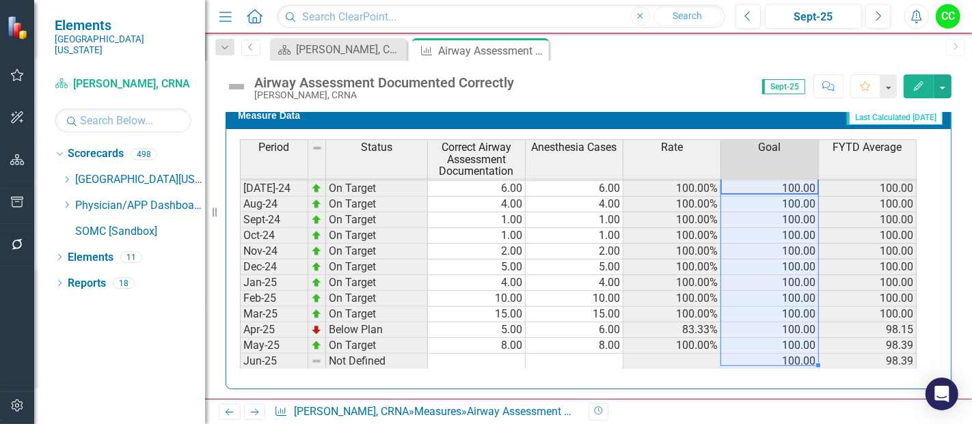
drag, startPoint x: 782, startPoint y: 184, endPoint x: 787, endPoint y: 348, distance: 164.1
click at [787, 348] on tbody "Sep-23 On Target 4.00 4.00 100.00% 100.00 100.00 Oct-23 On Target 9.00 9.00 100…" at bounding box center [578, 275] width 676 height 504
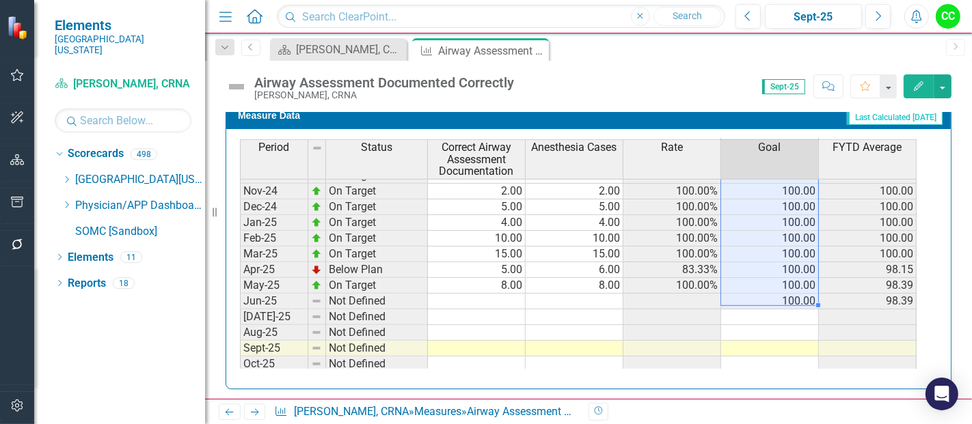
click at [801, 310] on td at bounding box center [770, 318] width 98 height 16
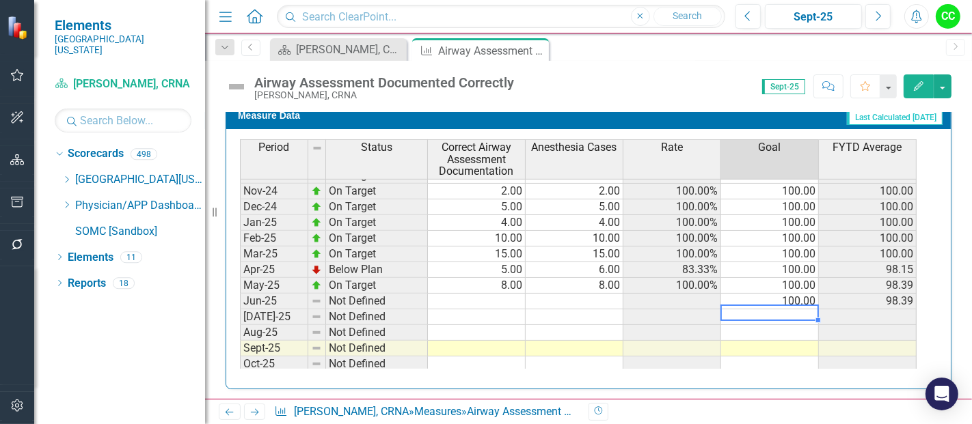
type textarea "100"
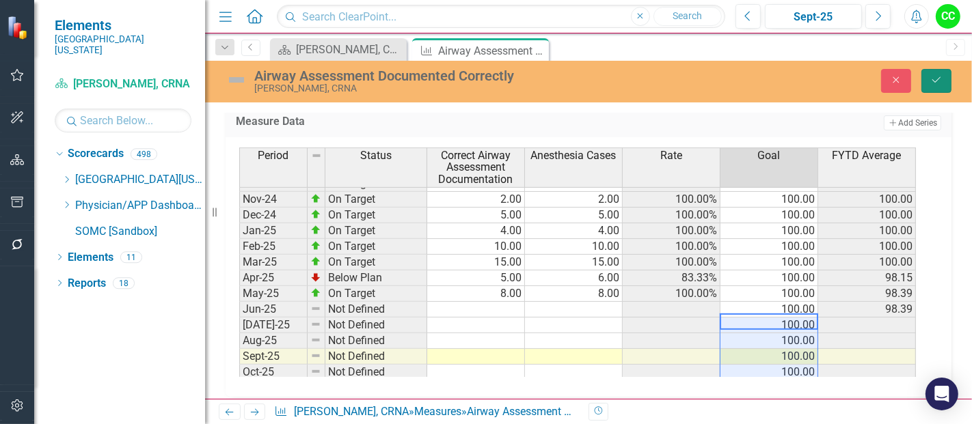
click at [937, 77] on icon "Save" at bounding box center [936, 80] width 12 height 10
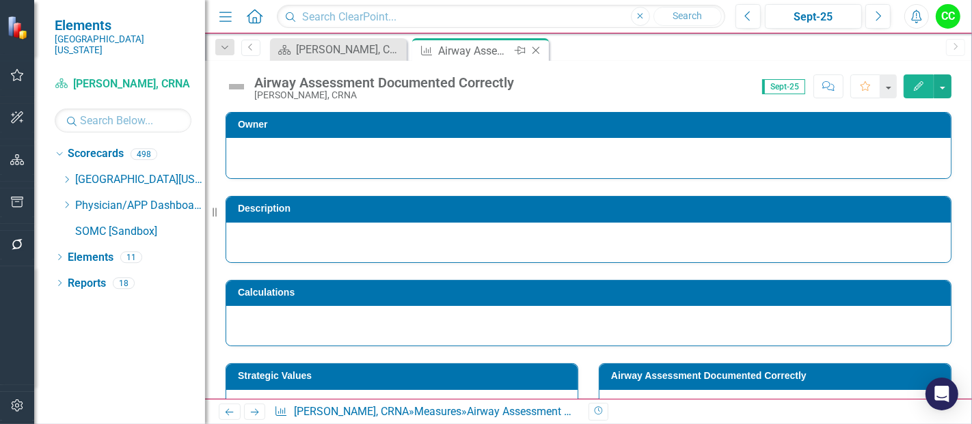
click at [536, 48] on icon "Close" at bounding box center [536, 50] width 14 height 11
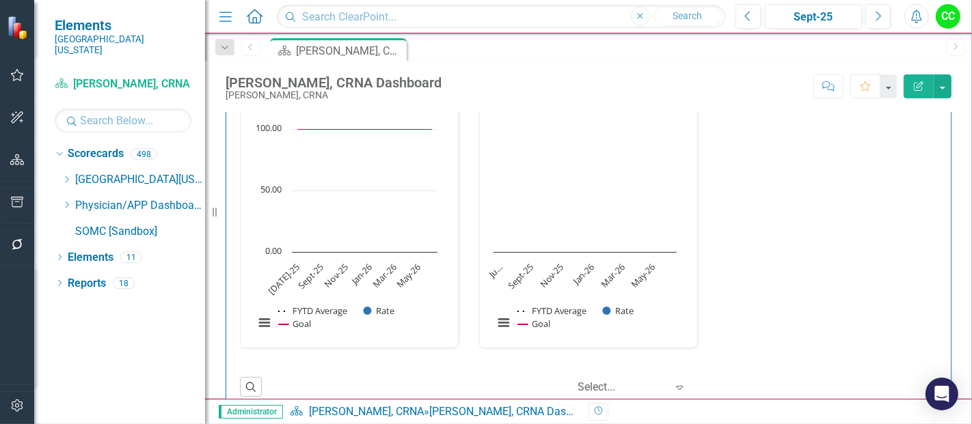
click at [591, 93] on link "ASA Classification of Risk Completed" at bounding box center [596, 86] width 183 height 13
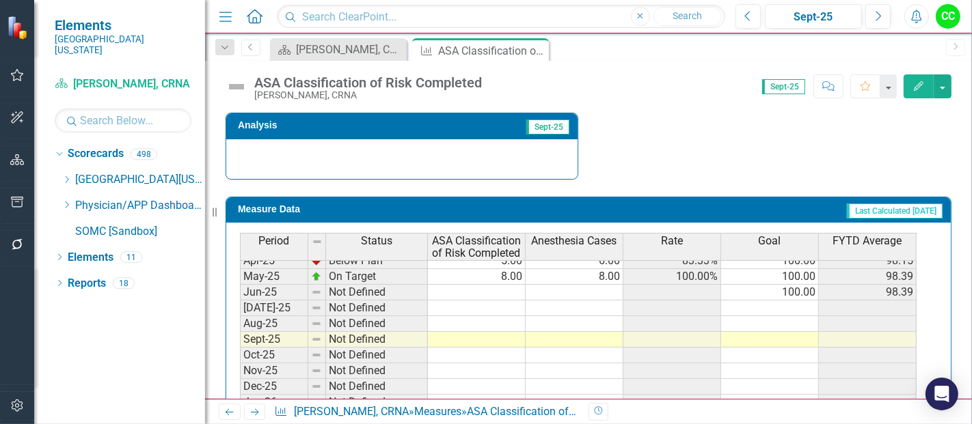
click at [802, 305] on tbody "Dec-23 On Target 4.00 4.00 100.00% 100.00 100.00 Jan-24 On Target 3.00 3.00 100…" at bounding box center [578, 245] width 676 height 488
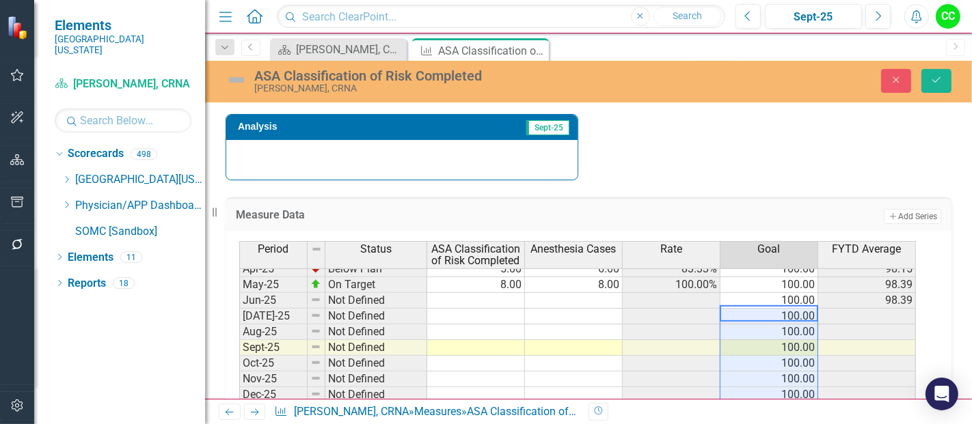
type textarea "100"
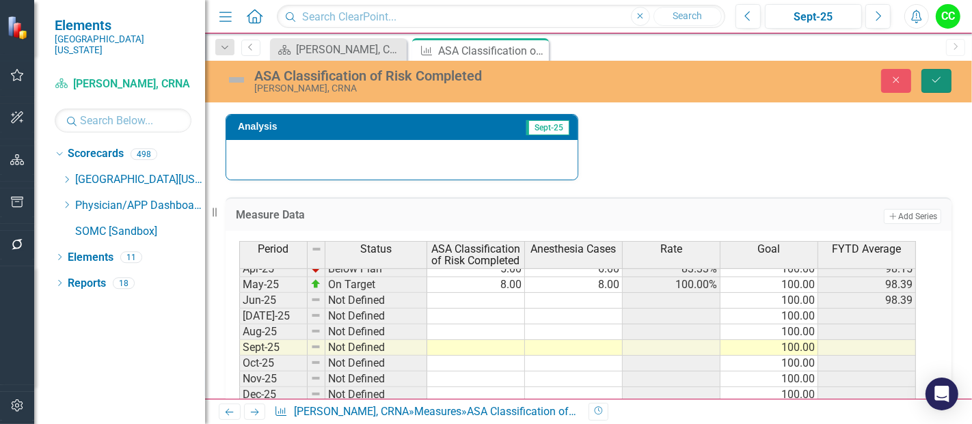
click at [932, 84] on icon "Save" at bounding box center [936, 80] width 12 height 10
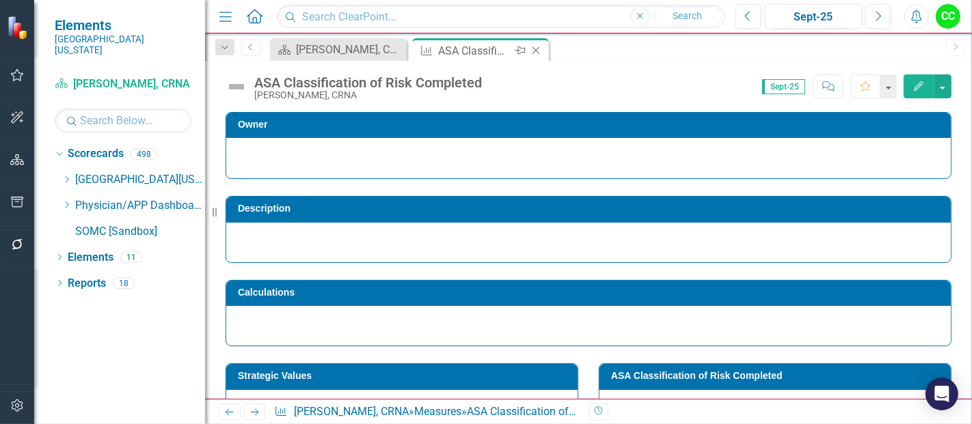
click at [532, 48] on icon "Close" at bounding box center [536, 50] width 14 height 11
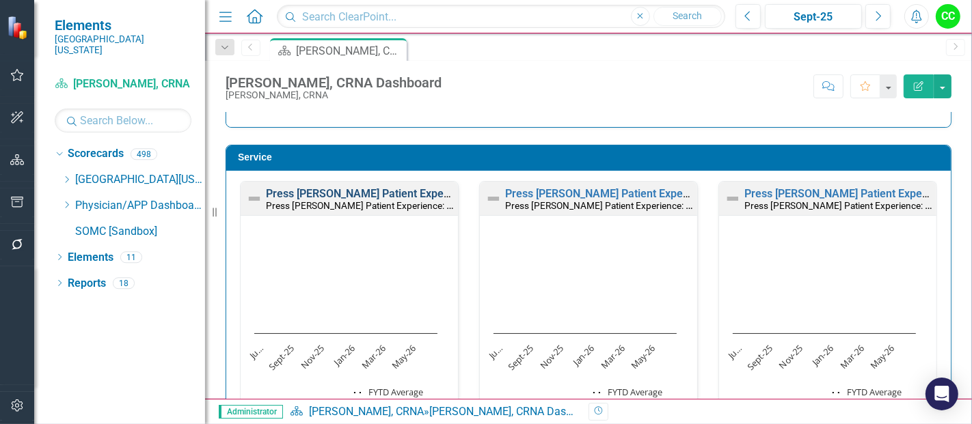
click at [425, 193] on link "Press [PERSON_NAME] Patient Experience: Recommend the Facility" at bounding box center [432, 193] width 332 height 13
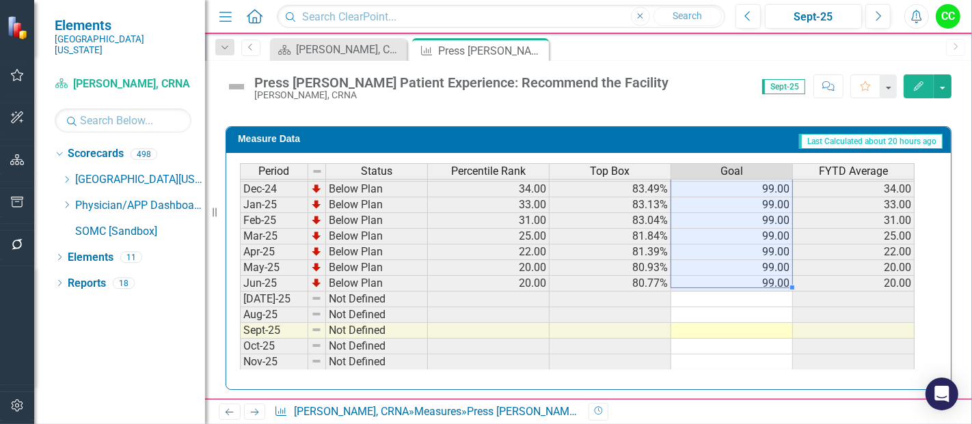
drag, startPoint x: 761, startPoint y: 192, endPoint x: 773, endPoint y: 273, distance: 81.5
click at [773, 273] on tbody "Sep-23 Below Plan 51.00 86.67% 99.00 51.00 Oct-23 Below Plan 52.00 86.77% 99.00…" at bounding box center [577, 189] width 674 height 488
click at [757, 294] on td at bounding box center [732, 300] width 122 height 16
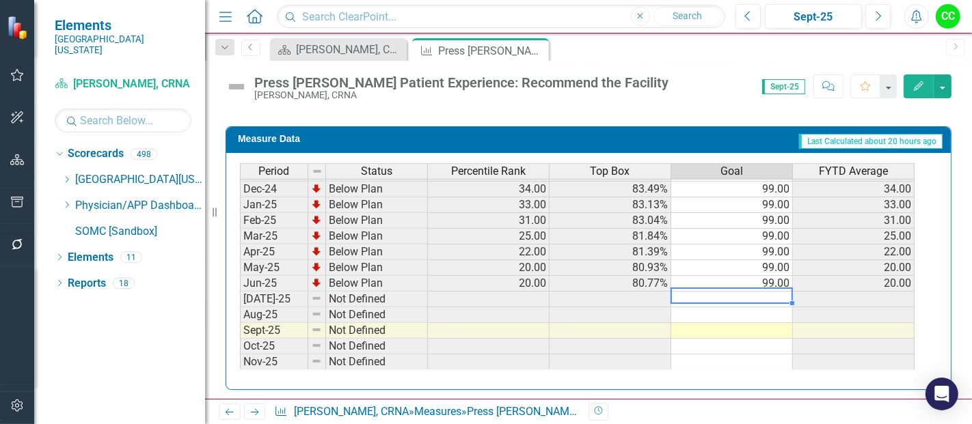
type textarea "99"
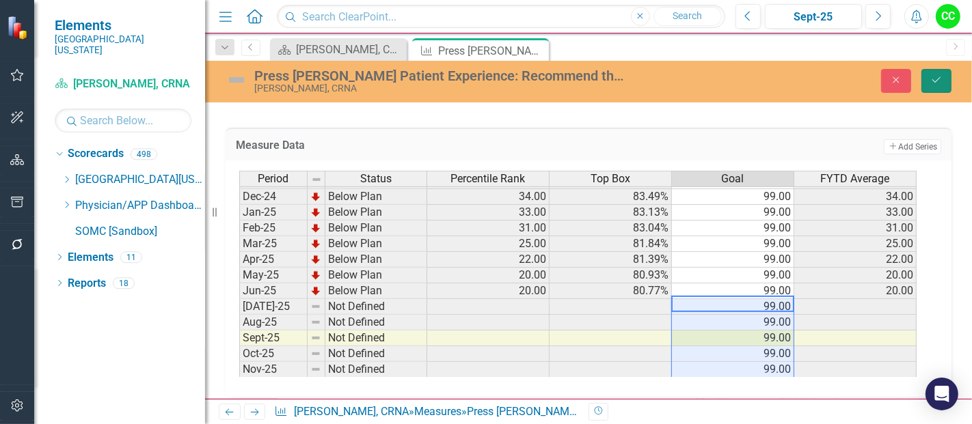
click at [944, 83] on button "Save" at bounding box center [936, 81] width 30 height 24
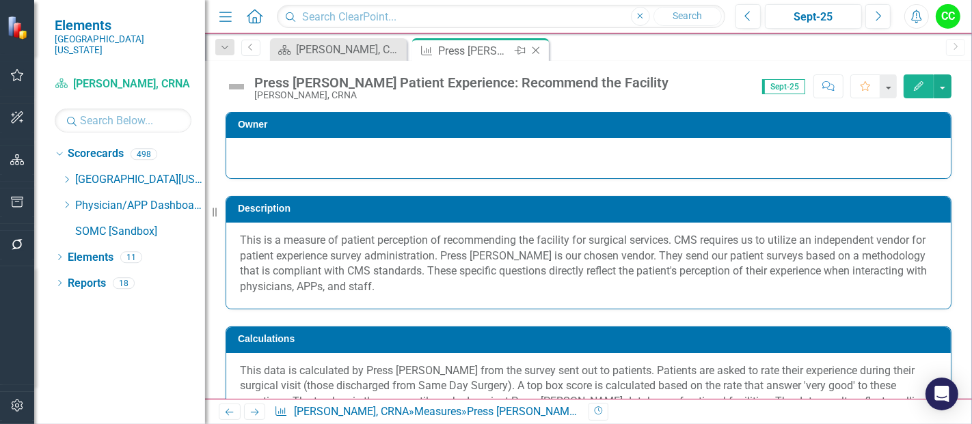
click at [533, 51] on icon "Close" at bounding box center [536, 50] width 14 height 11
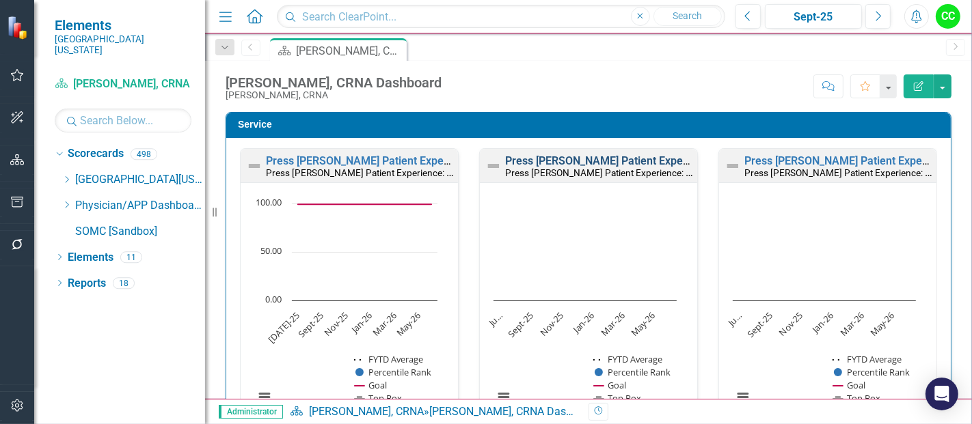
click at [631, 157] on link "Press [PERSON_NAME] Patient Experience: Facility Clean" at bounding box center [644, 160] width 279 height 13
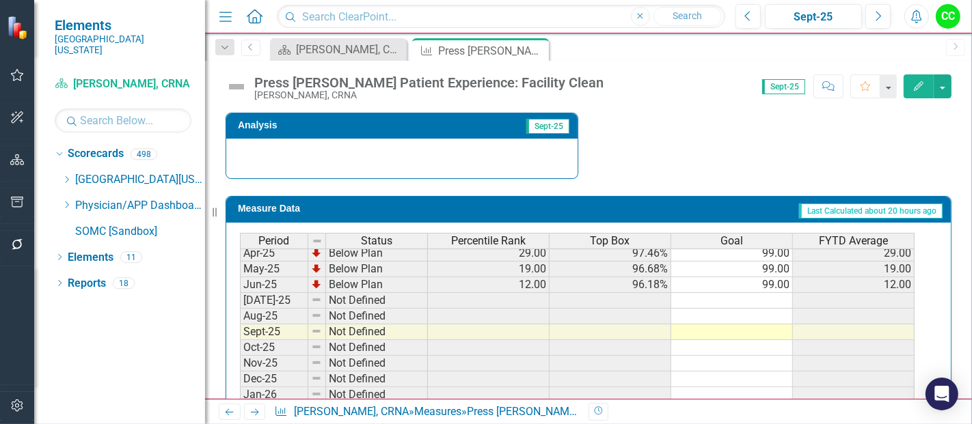
click at [765, 295] on tbody "Oct-23 Below Plan 43.00 98.14% 99.00 43.00 Nov-23 Below Plan 38.00 97.95% 99.00…" at bounding box center [577, 206] width 674 height 488
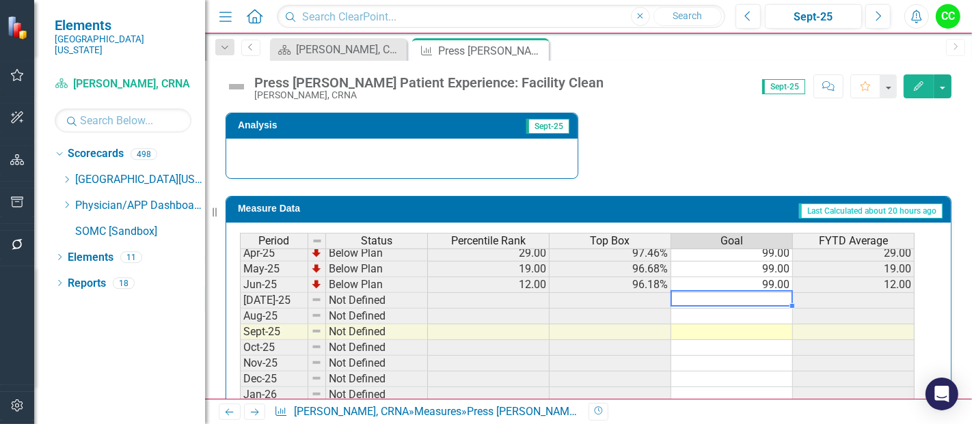
type textarea "99"
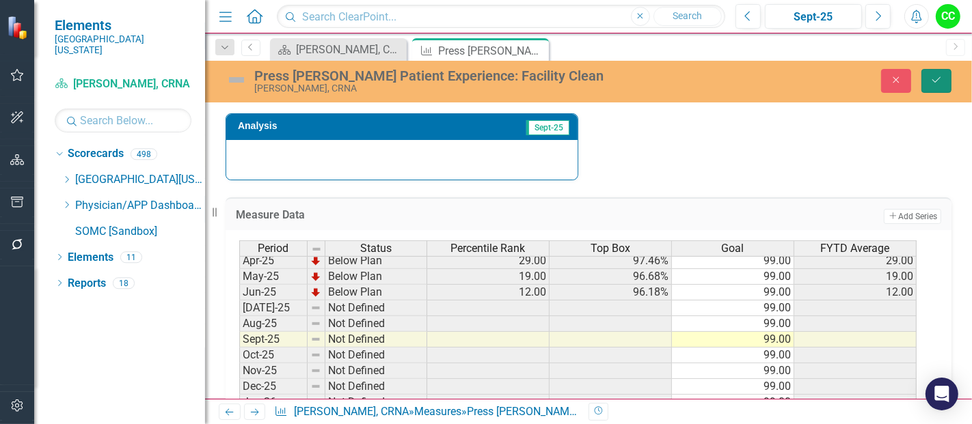
click at [933, 77] on icon "Save" at bounding box center [936, 80] width 12 height 10
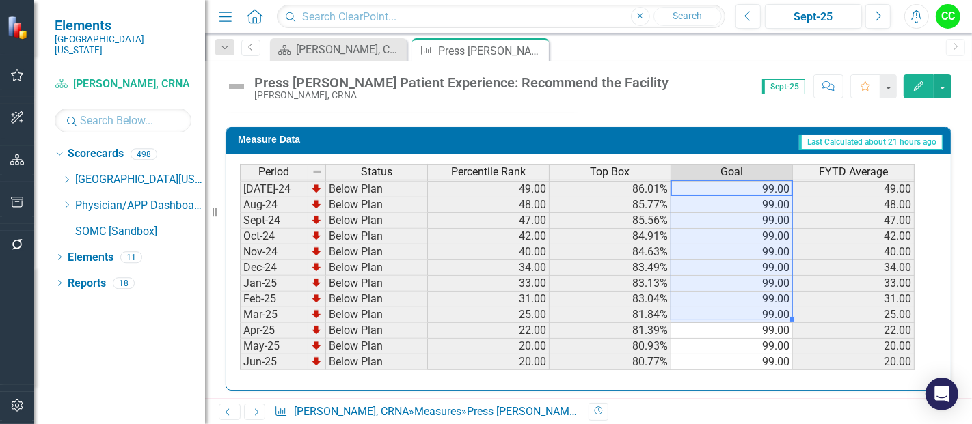
scroll to position [470, 0]
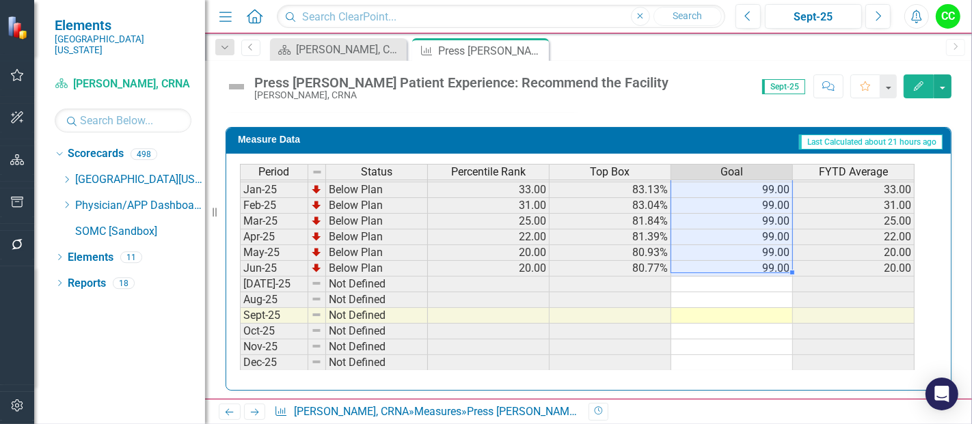
drag, startPoint x: 758, startPoint y: 181, endPoint x: 769, endPoint y: 263, distance: 82.7
click at [769, 263] on tbody "Sep-23 Below Plan 51.00 86.67% 99.00 51.00 Oct-23 Below Plan 52.00 86.77% 99.00…" at bounding box center [577, 182] width 674 height 504
click at [765, 277] on td at bounding box center [732, 285] width 122 height 16
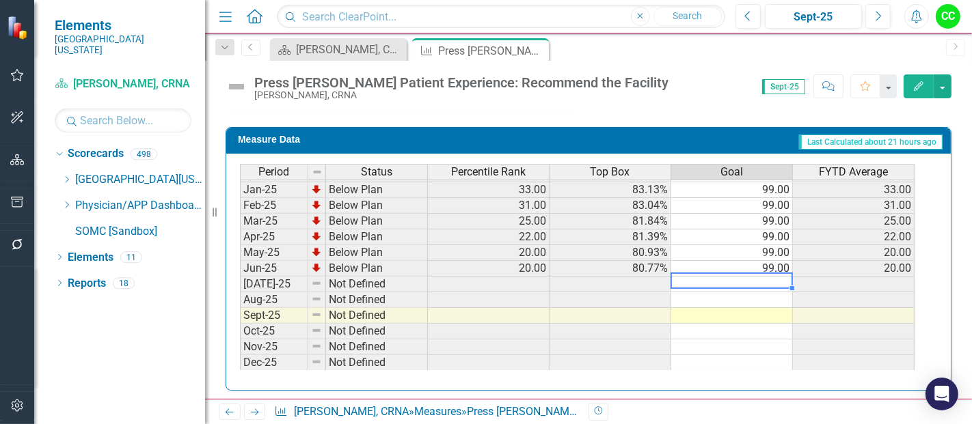
type textarea "99"
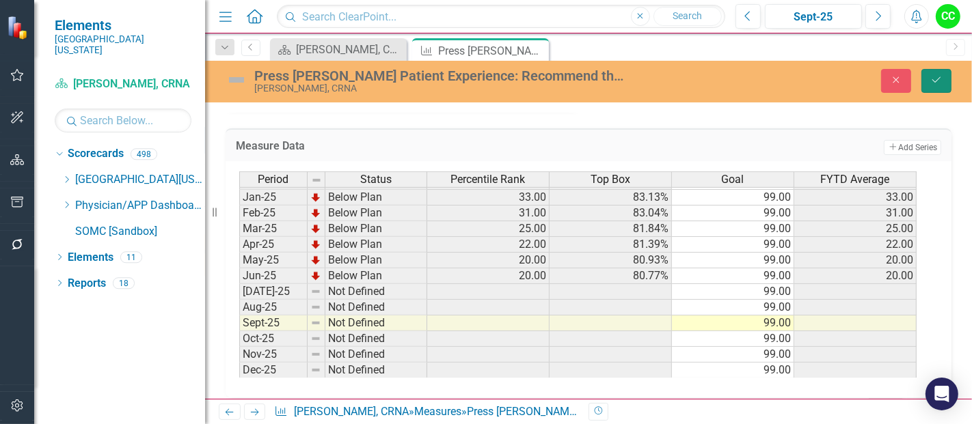
click at [938, 89] on button "Save" at bounding box center [936, 81] width 30 height 24
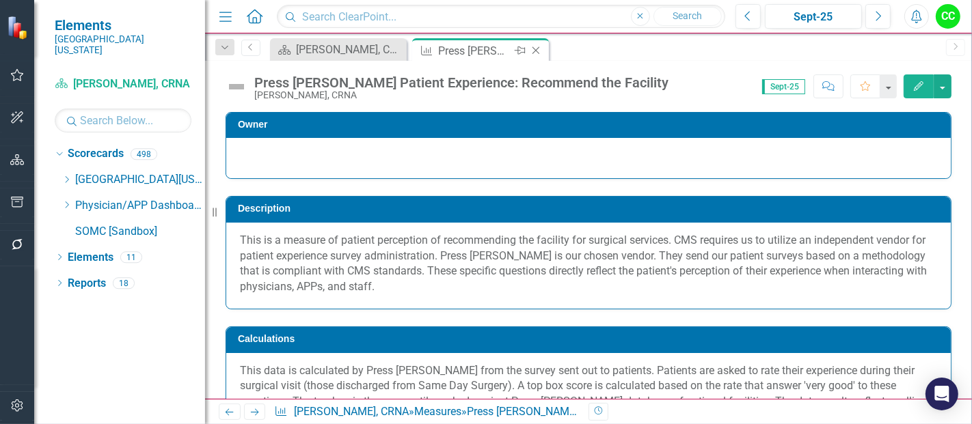
click at [536, 51] on icon at bounding box center [536, 51] width 8 height 8
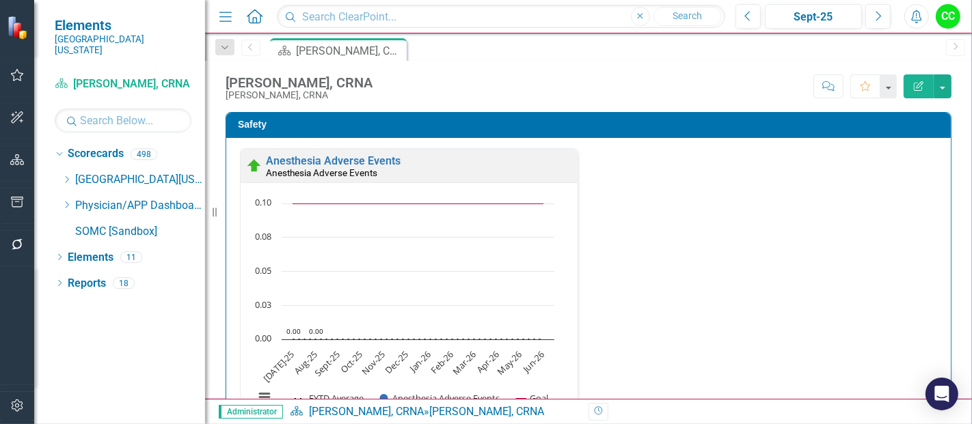
scroll to position [754, 0]
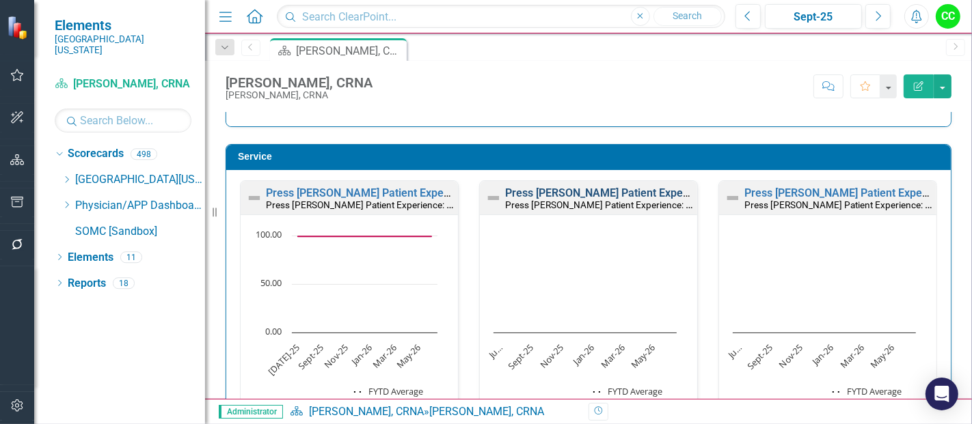
click at [611, 188] on link "Press [PERSON_NAME] Patient Experience: Facility Clean" at bounding box center [644, 193] width 279 height 13
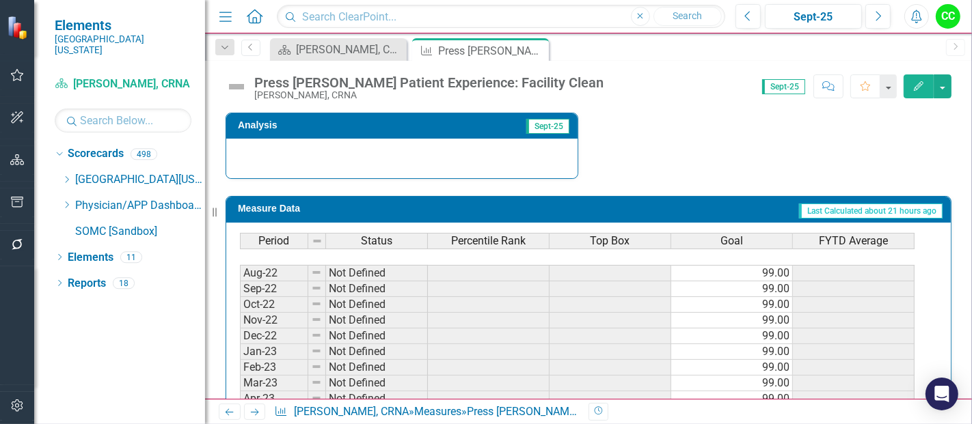
scroll to position [196, 0]
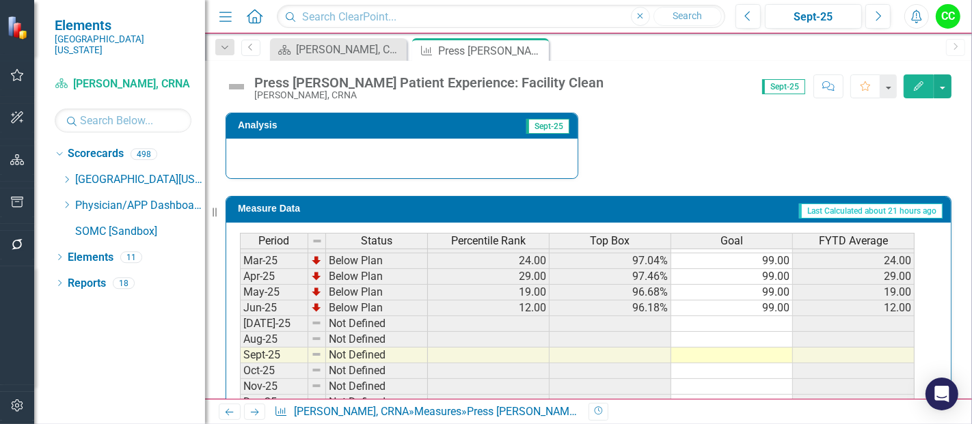
click at [773, 318] on tbody "Jan-24 Below Plan 50.00 98.32% 99.00 50.00 Feb-24 Below Plan 48.00 98.25% 99.00…" at bounding box center [577, 269] width 674 height 472
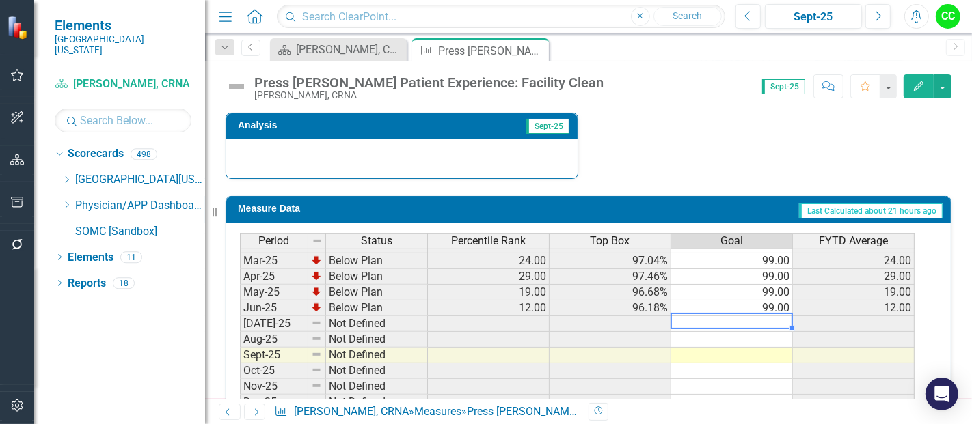
type textarea "99"
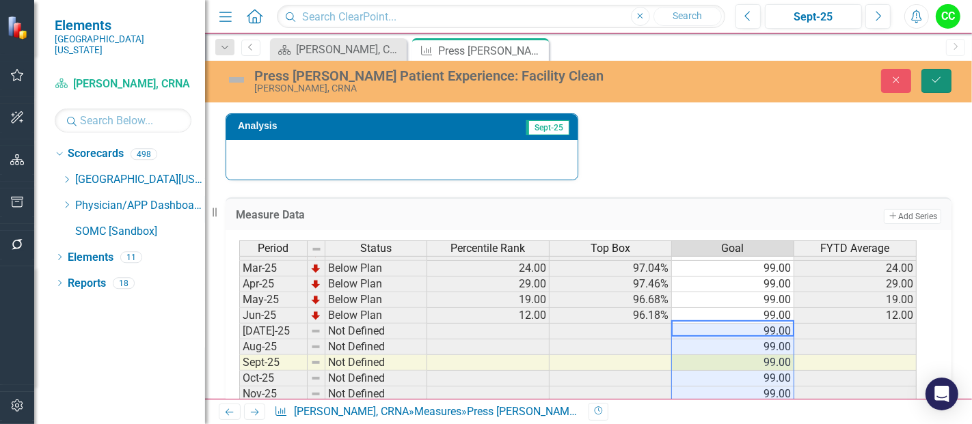
click at [941, 90] on button "Save" at bounding box center [936, 81] width 30 height 24
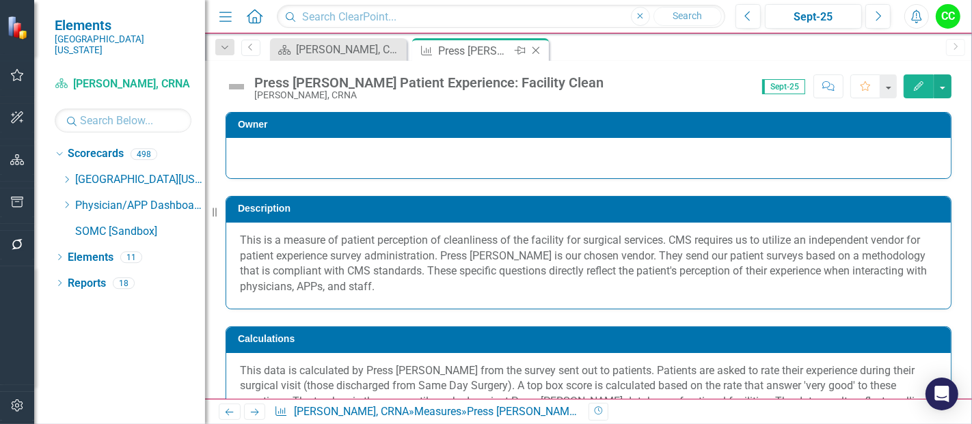
click at [538, 51] on icon "Close" at bounding box center [536, 50] width 14 height 11
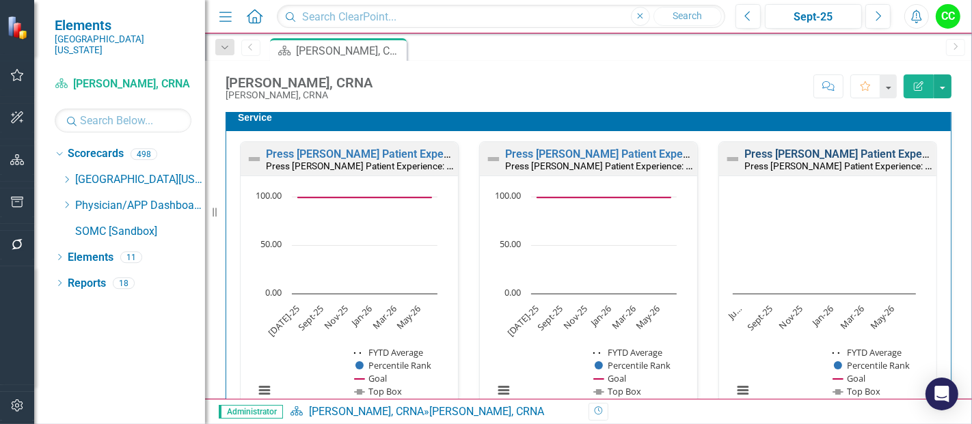
click at [821, 154] on link "Press [PERSON_NAME] Patient Experience: Staff Treat With Courtesy/Respect" at bounding box center [935, 154] width 382 height 13
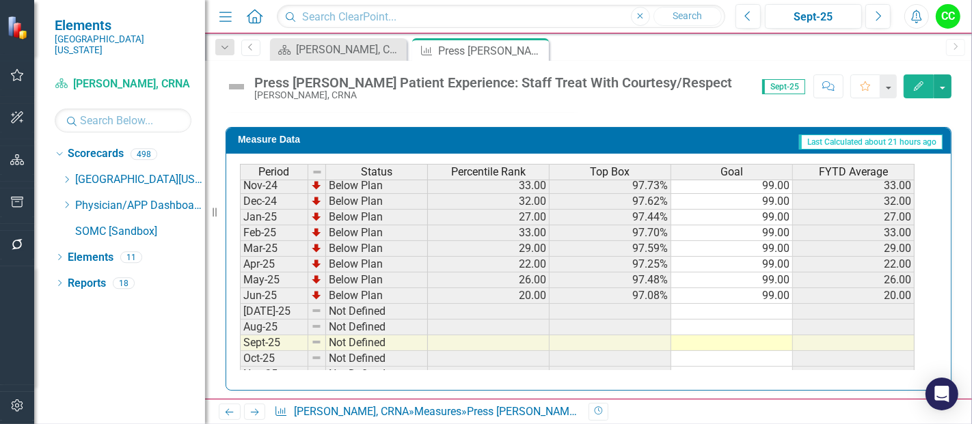
click at [780, 304] on td at bounding box center [732, 312] width 122 height 16
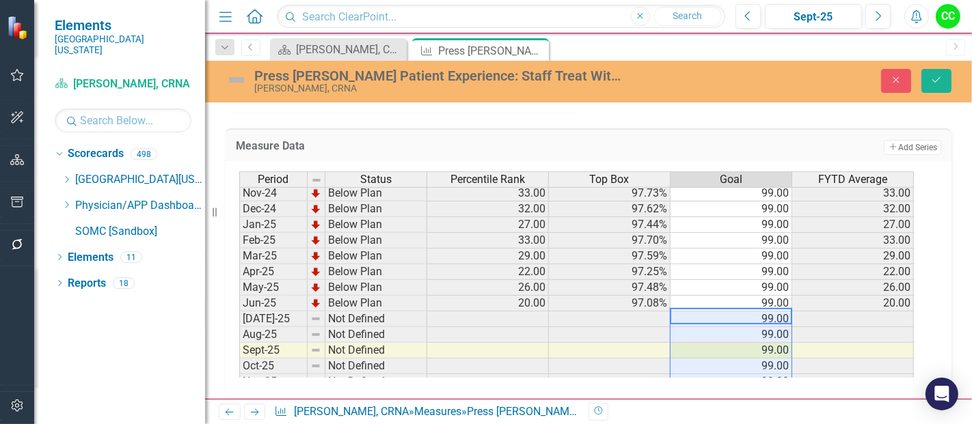
type textarea "99"
click at [929, 81] on button "Save" at bounding box center [936, 81] width 30 height 24
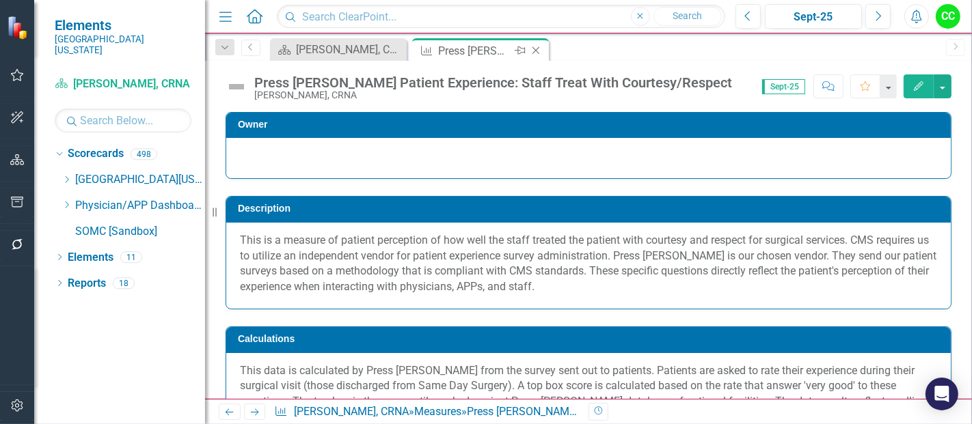
click at [534, 51] on icon "Close" at bounding box center [536, 50] width 14 height 11
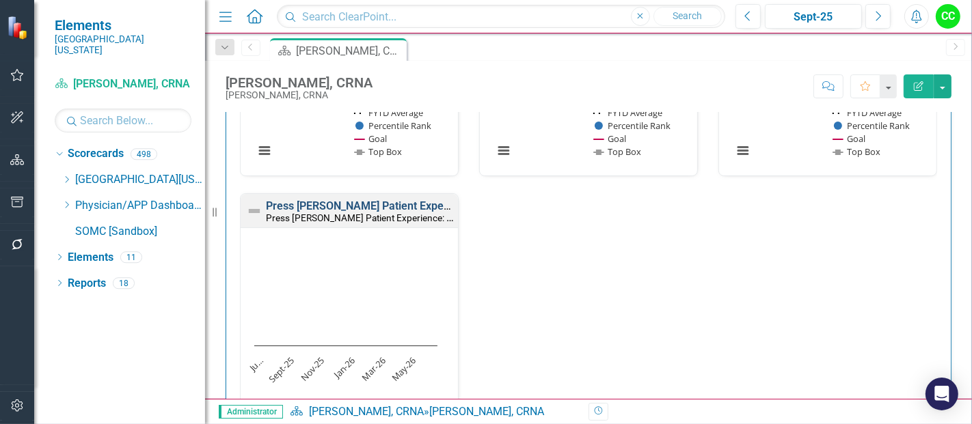
click at [368, 200] on link "Press Ganey Patient Experience: Staff Ensure You Were Comfortable" at bounding box center [460, 206] width 389 height 13
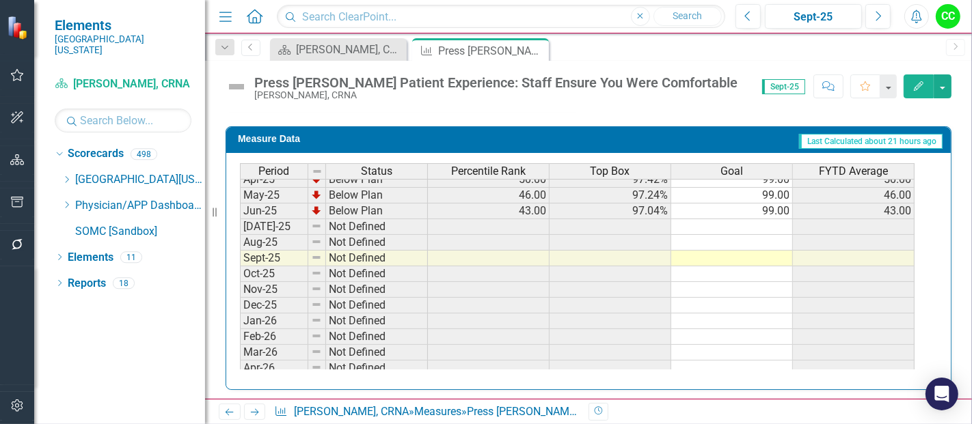
click at [779, 232] on tbody "Oct-23 Below Plan 60.00 97.81% 99.00 60.00 Nov-23 Below Plan 67.00 98.05% 99.00…" at bounding box center [577, 133] width 674 height 488
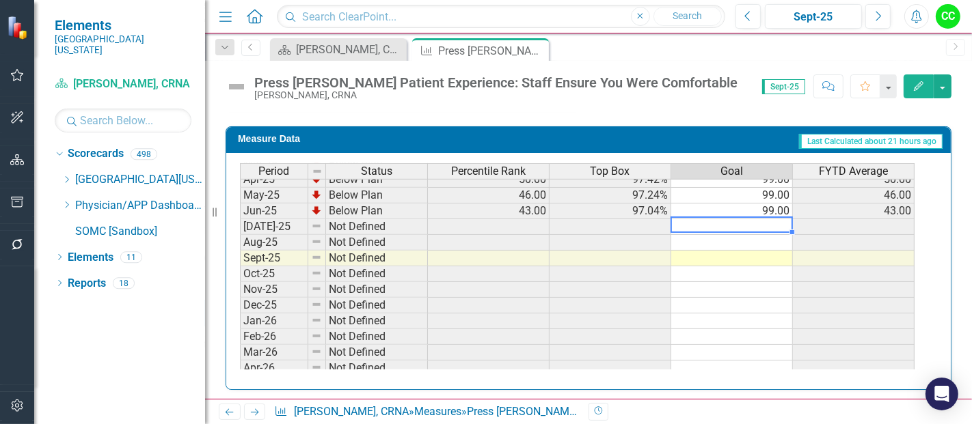
click at [777, 219] on td at bounding box center [732, 227] width 122 height 16
type textarea "99"
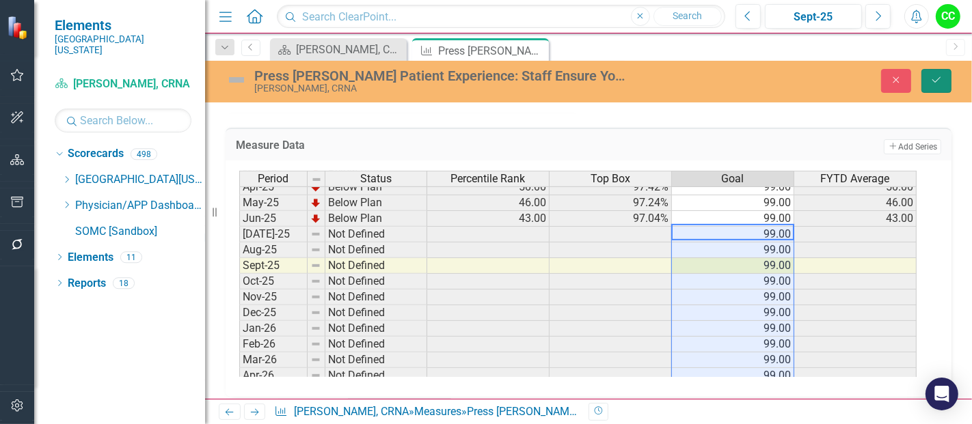
click at [940, 75] on icon "Save" at bounding box center [936, 80] width 12 height 10
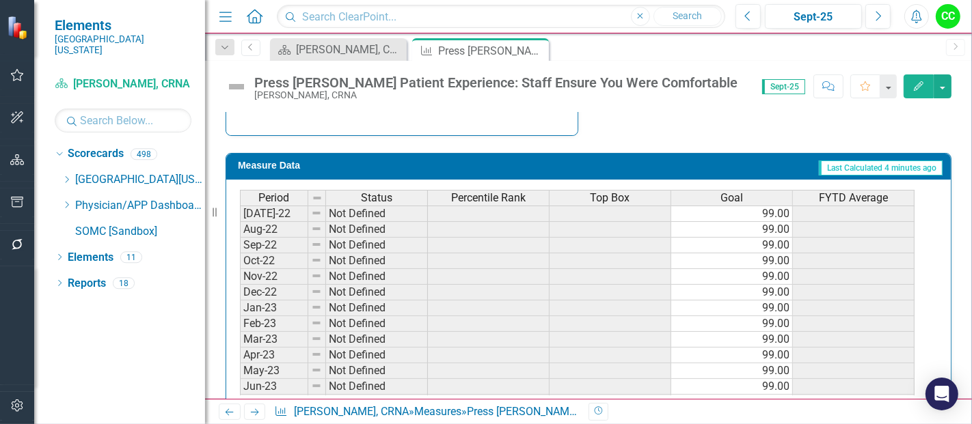
scroll to position [698, 0]
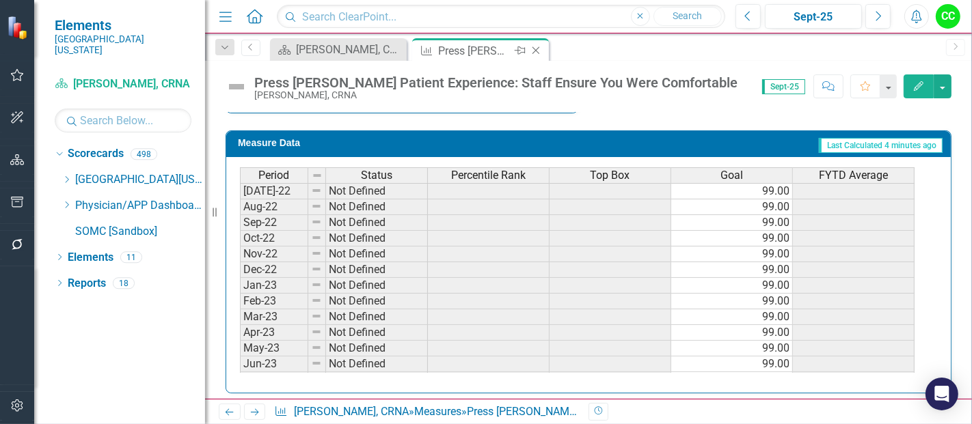
click at [537, 51] on icon "Close" at bounding box center [536, 50] width 14 height 11
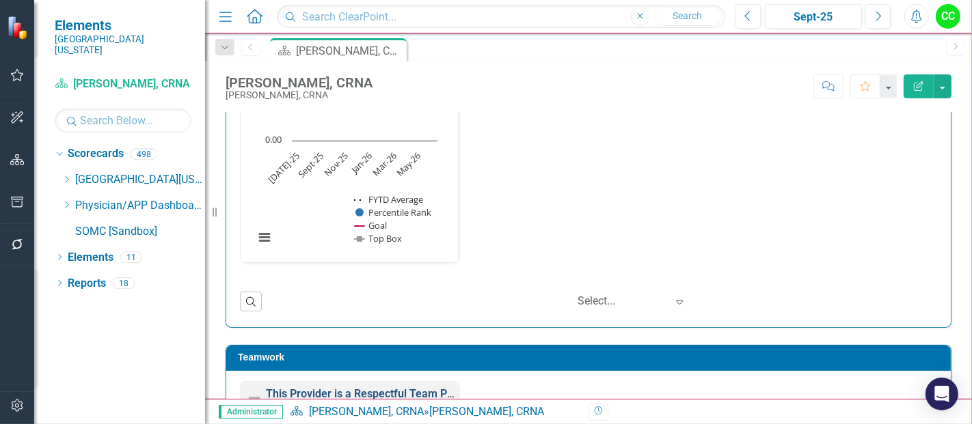
scroll to position [1468, 0]
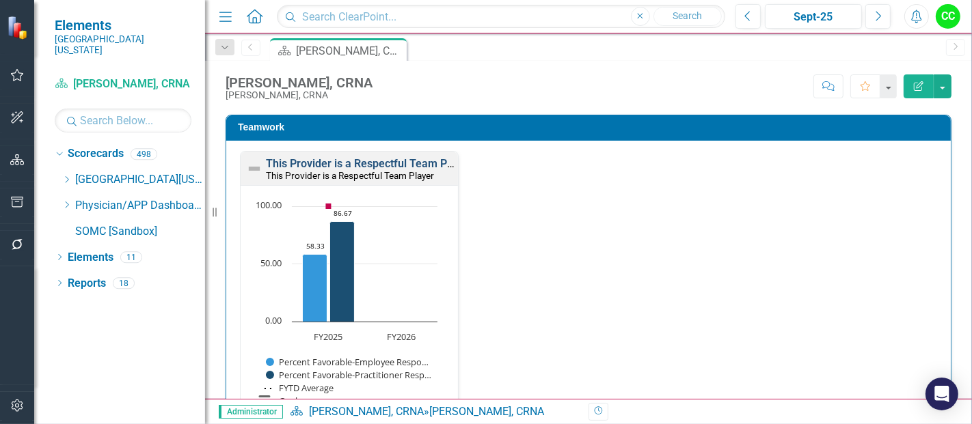
click at [424, 163] on link "This Provider is a Respectful Team Player" at bounding box center [369, 163] width 206 height 13
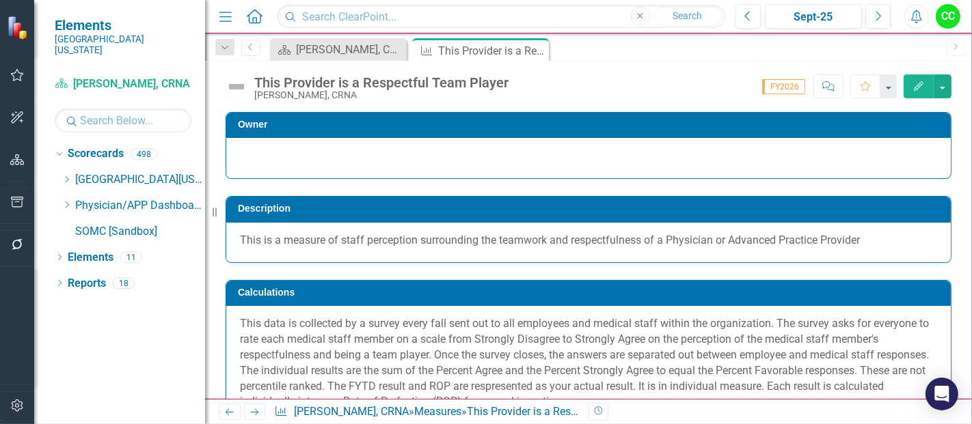
scroll to position [601, 0]
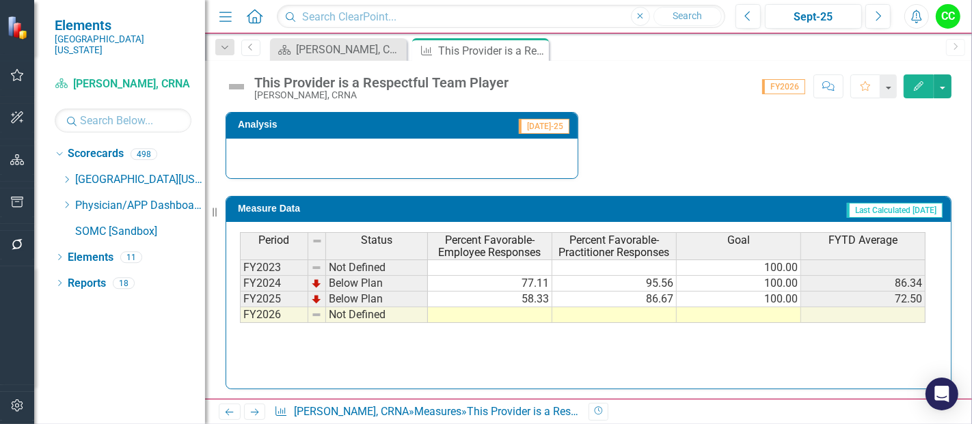
click at [790, 312] on td at bounding box center [738, 315] width 124 height 16
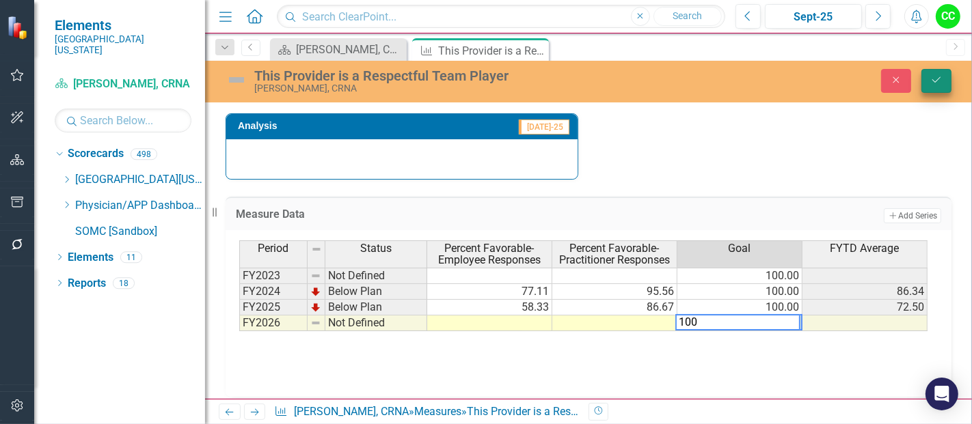
type textarea "100"
click at [929, 79] on button "Save" at bounding box center [936, 81] width 30 height 24
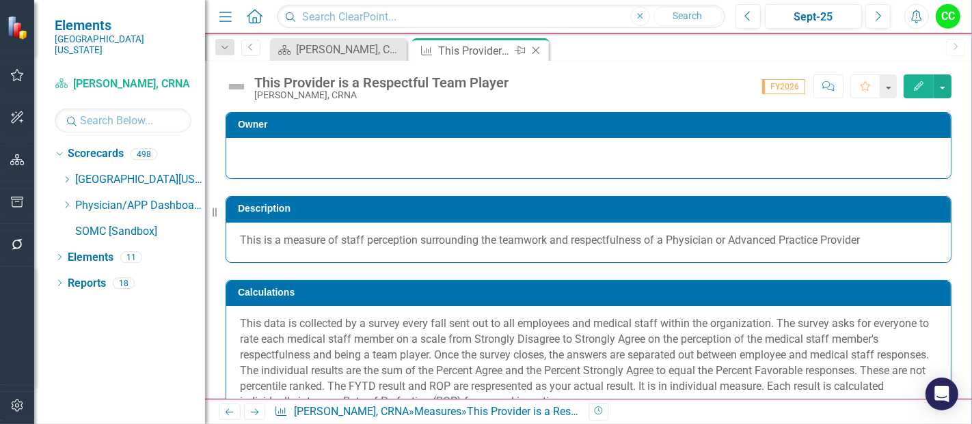
click at [534, 49] on icon at bounding box center [536, 51] width 8 height 8
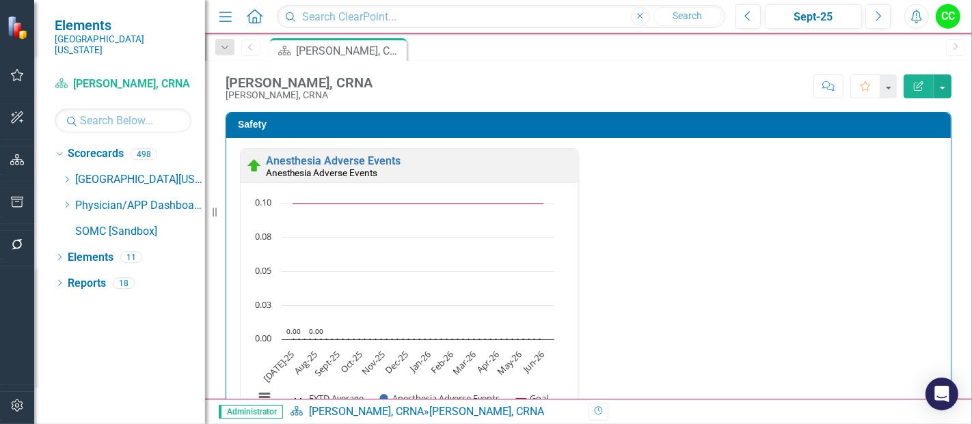
scroll to position [1782, 0]
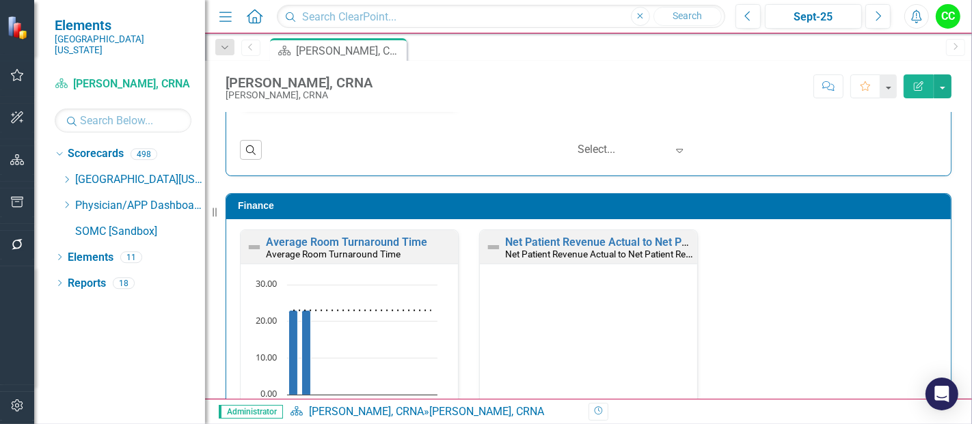
click at [355, 230] on div "Average Room Turnaround Time Average Room Turnaround Time" at bounding box center [349, 246] width 217 height 33
click at [355, 236] on link "Average Room Turnaround Time" at bounding box center [346, 242] width 161 height 13
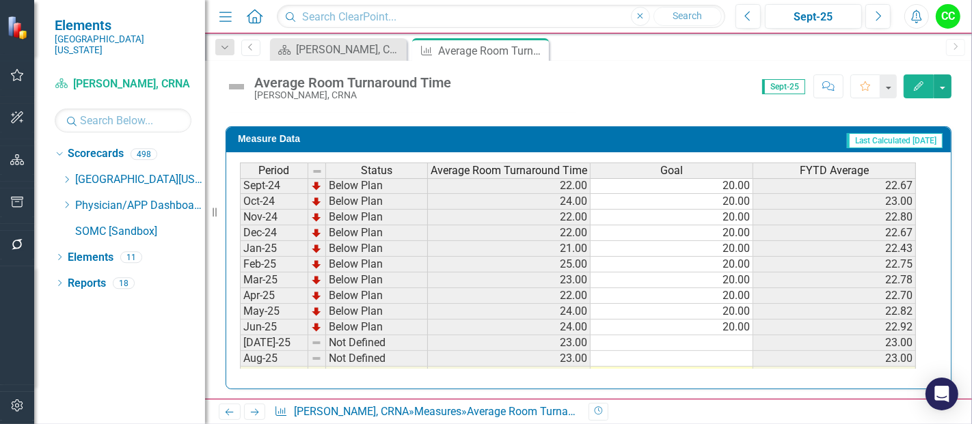
scroll to position [400, 0]
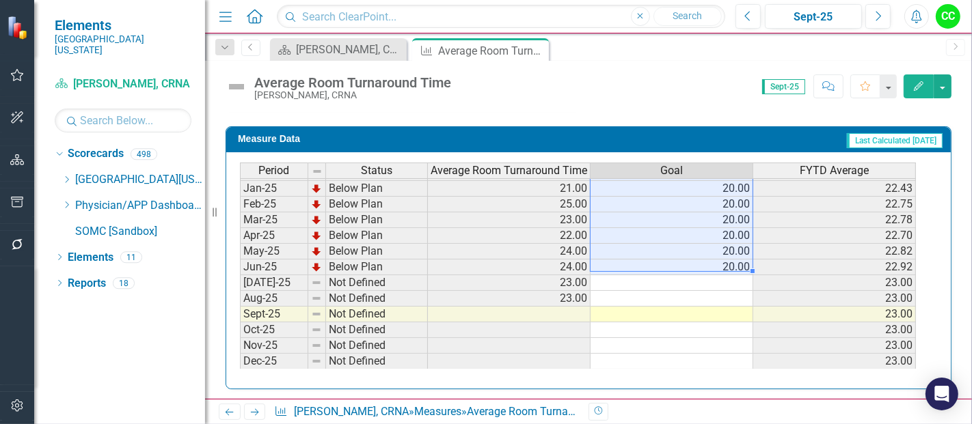
drag, startPoint x: 730, startPoint y: 191, endPoint x: 729, endPoint y: 253, distance: 61.5
click at [729, 253] on tbody "Sep-23 Below Plan 24.00 20.00 23.33 Oct-23 Below Plan 23.00 20.00 23.25 Nov-23 …" at bounding box center [578, 173] width 676 height 488
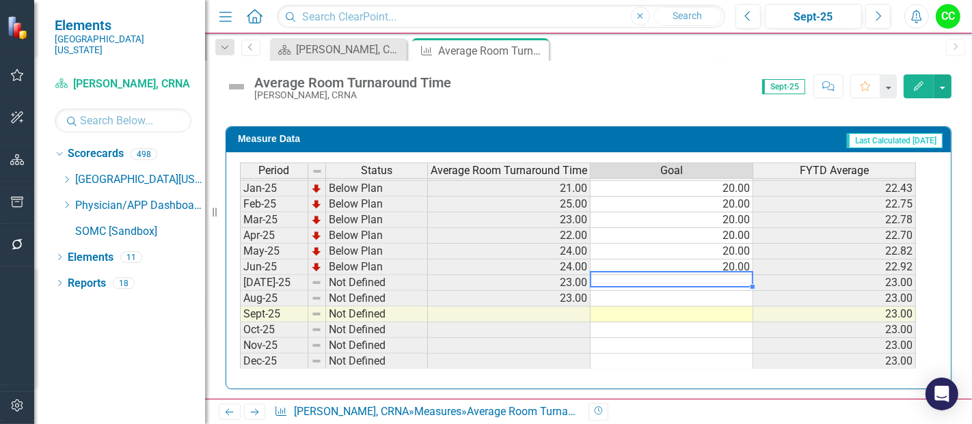
click at [713, 275] on td at bounding box center [671, 283] width 163 height 16
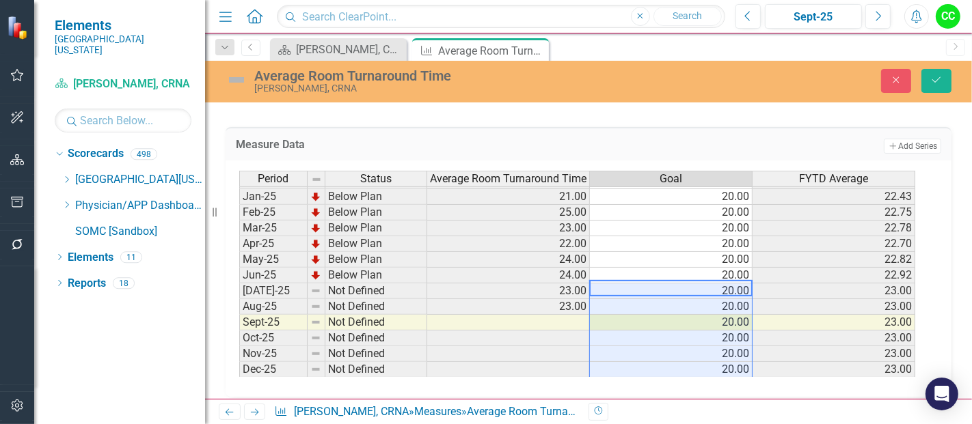
type textarea "20"
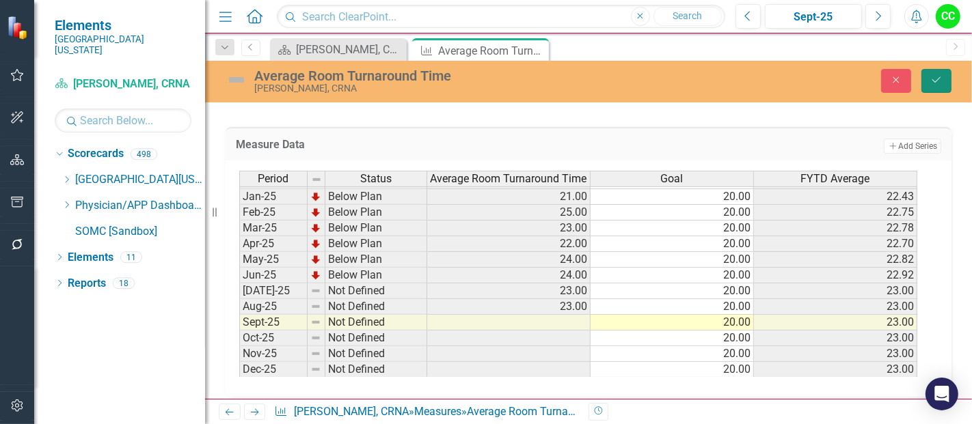
click at [935, 79] on icon "Save" at bounding box center [936, 80] width 12 height 10
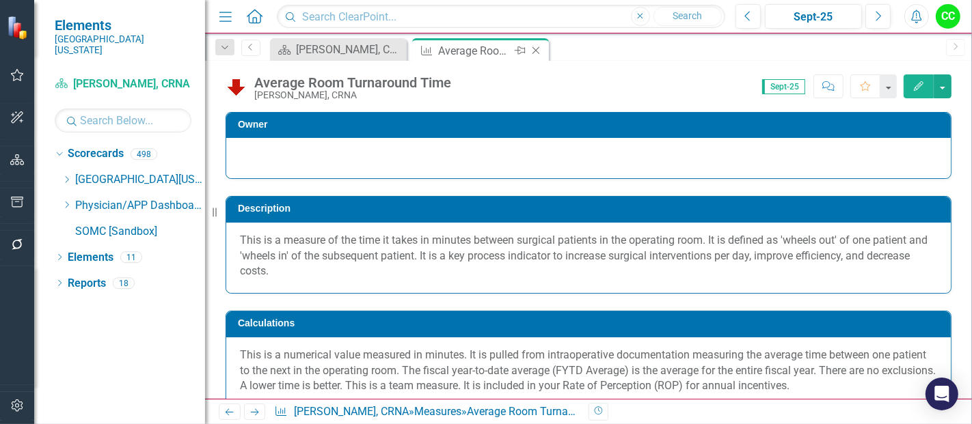
click at [537, 47] on icon "Close" at bounding box center [536, 50] width 14 height 11
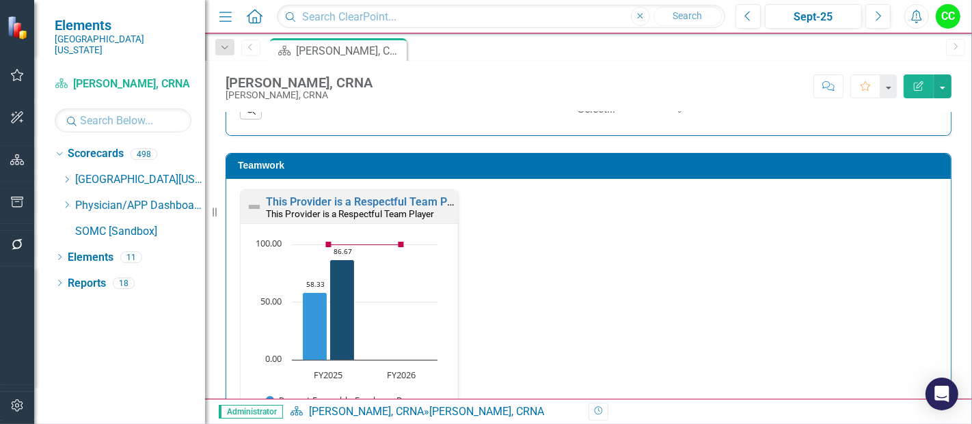
click at [64, 201] on icon "Dropdown" at bounding box center [66, 205] width 10 height 8
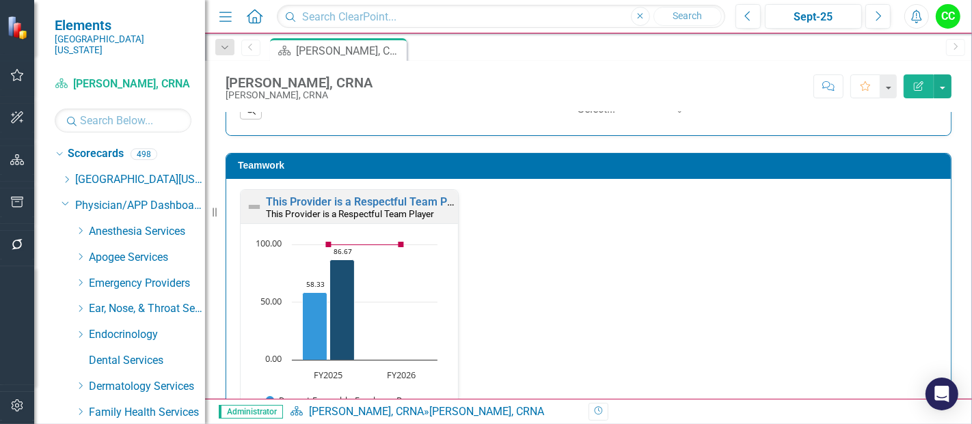
click at [76, 253] on icon "Dropdown" at bounding box center [80, 257] width 10 height 8
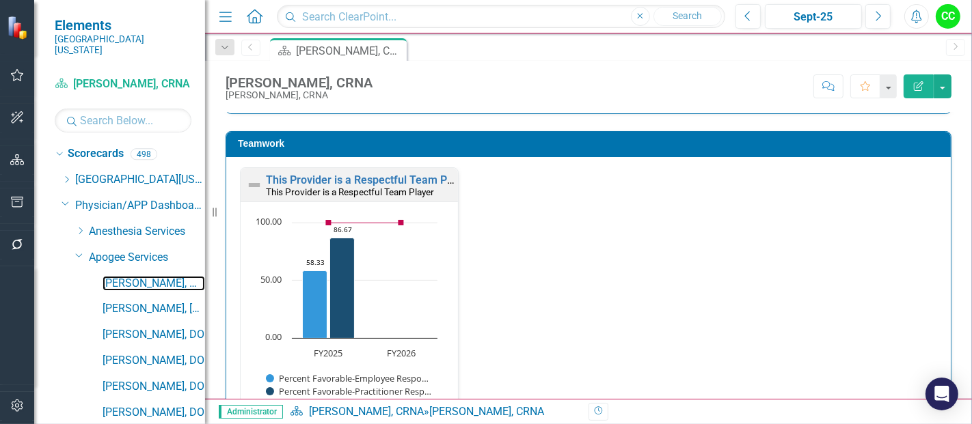
click at [126, 276] on link "[PERSON_NAME], MD" at bounding box center [153, 284] width 102 height 16
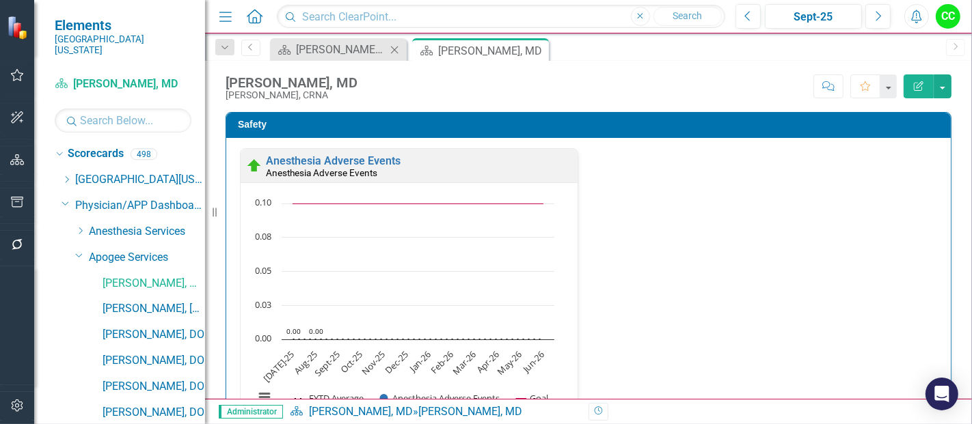
click at [394, 49] on icon at bounding box center [395, 50] width 8 height 8
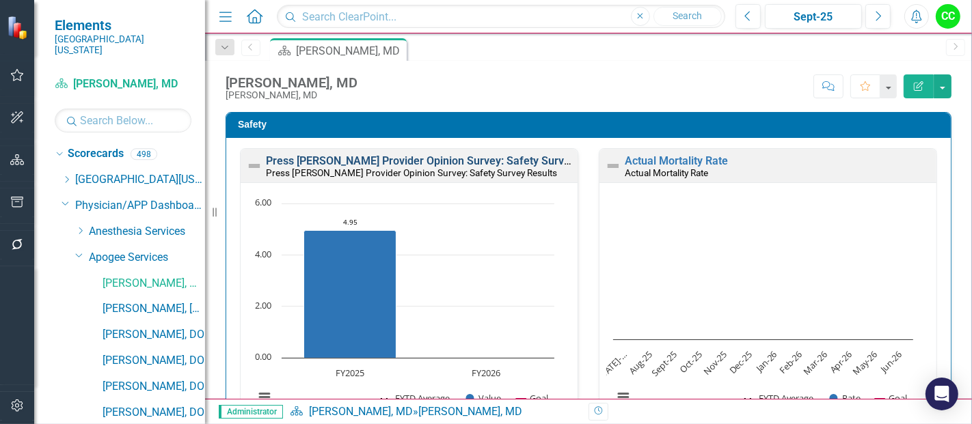
click at [472, 165] on link "Press [PERSON_NAME] Provider Opinion Survey: Safety Survey Results" at bounding box center [440, 160] width 348 height 13
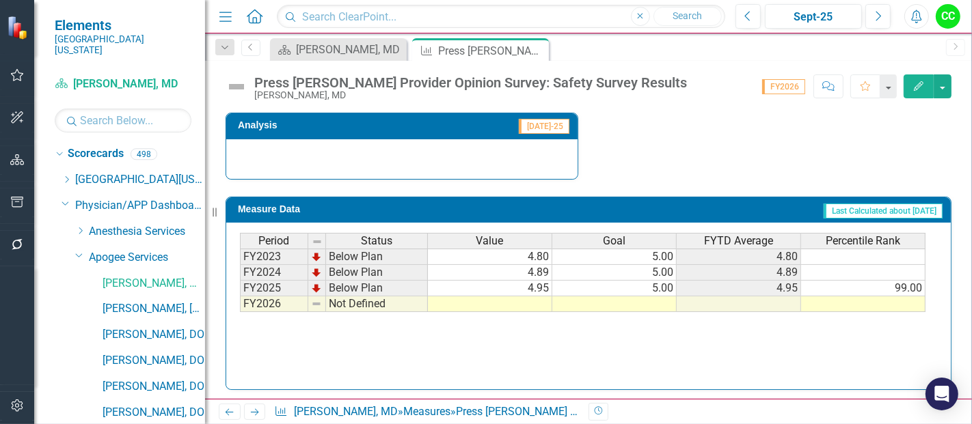
click at [638, 306] on td at bounding box center [614, 305] width 124 height 16
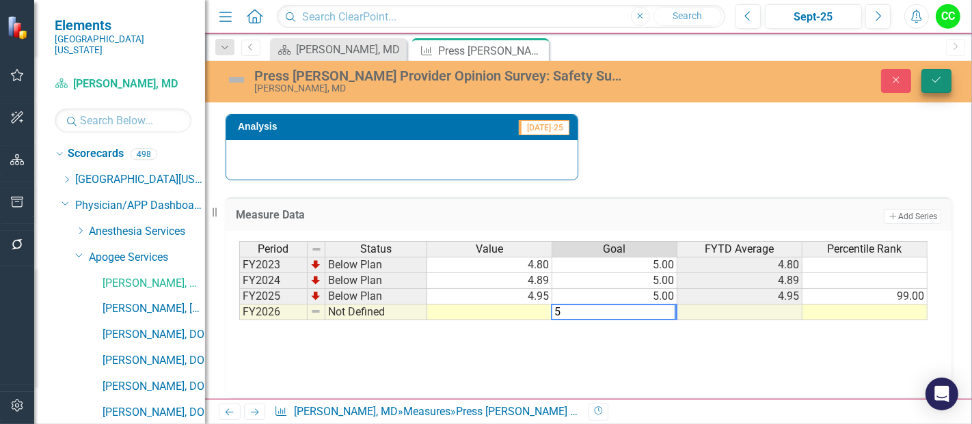
type textarea "5"
click at [950, 72] on button "Save" at bounding box center [936, 81] width 30 height 24
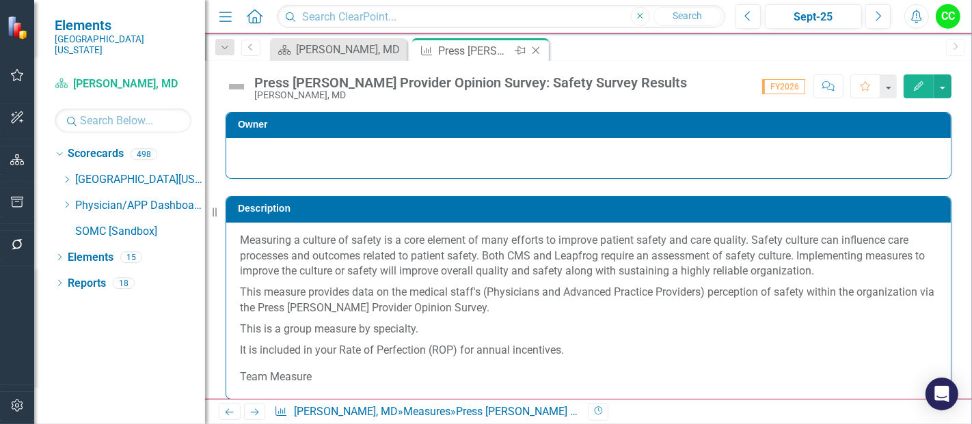
click at [533, 48] on icon at bounding box center [536, 51] width 8 height 8
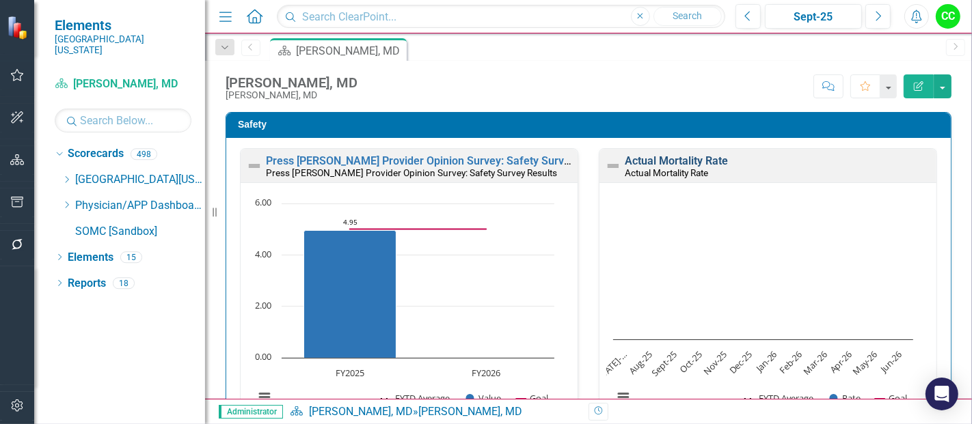
click at [703, 162] on link "Actual Mortality Rate" at bounding box center [676, 160] width 103 height 13
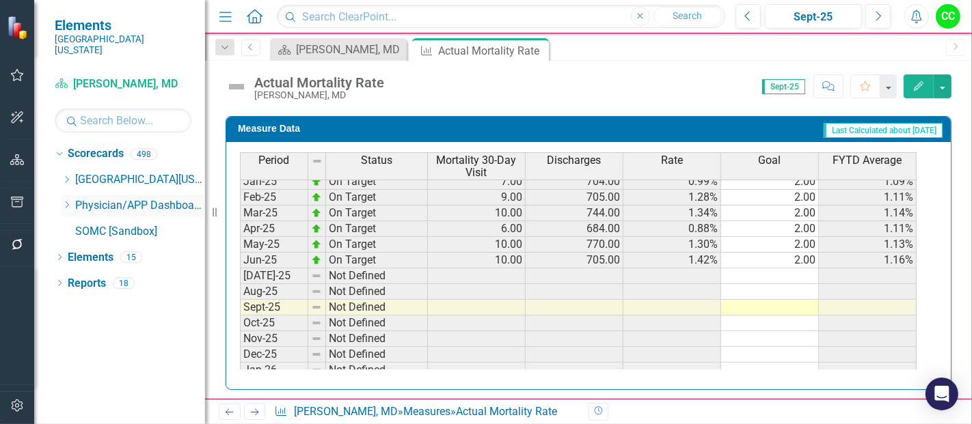
click at [63, 201] on icon "Dropdown" at bounding box center [66, 205] width 10 height 8
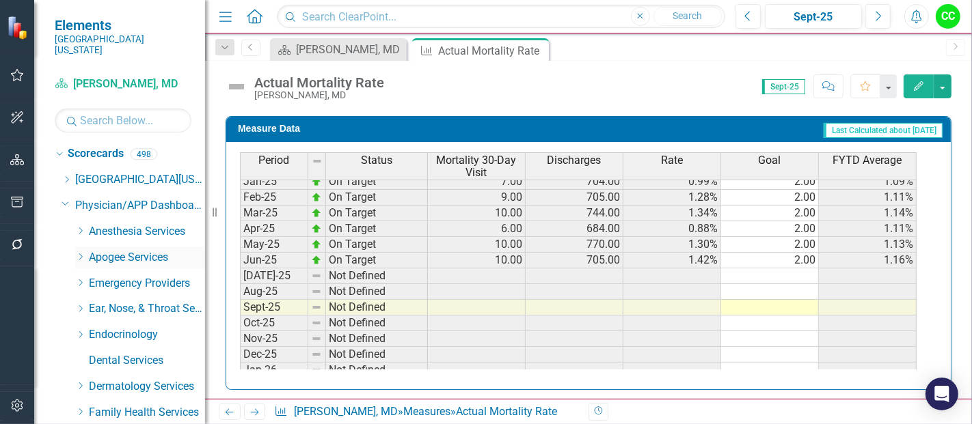
click at [77, 253] on icon "Dropdown" at bounding box center [80, 257] width 10 height 8
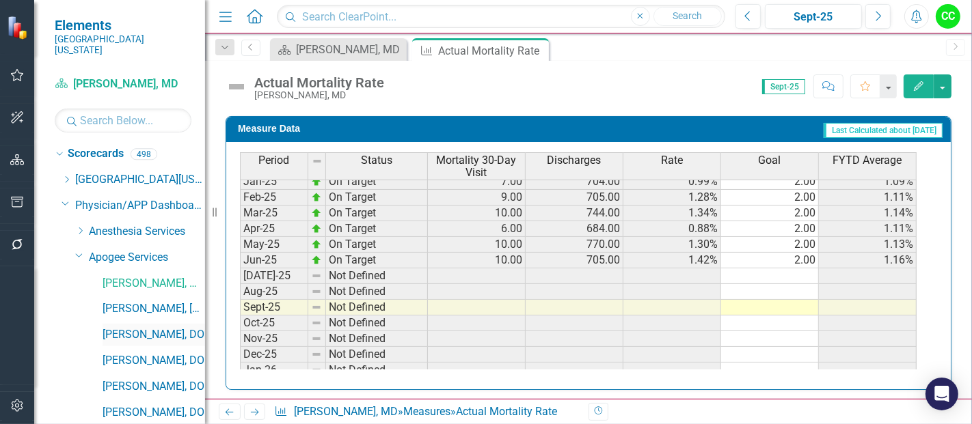
scroll to position [35, 0]
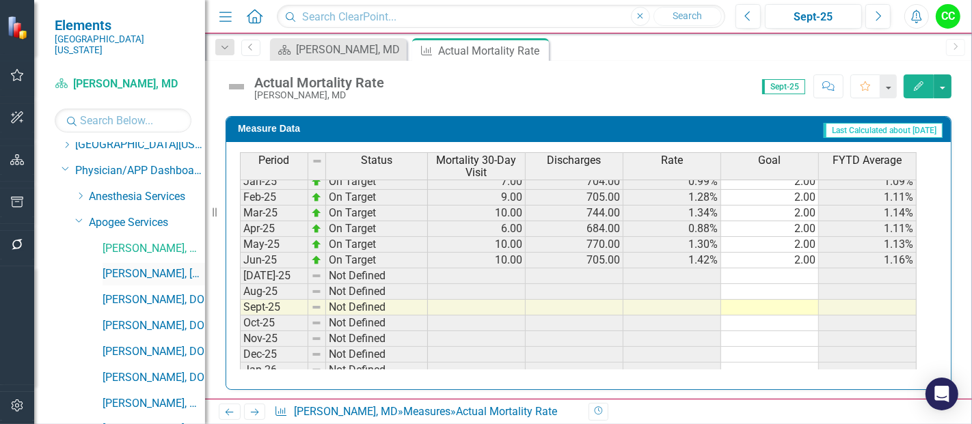
click at [150, 266] on link "[PERSON_NAME], [GEOGRAPHIC_DATA]" at bounding box center [153, 274] width 102 height 16
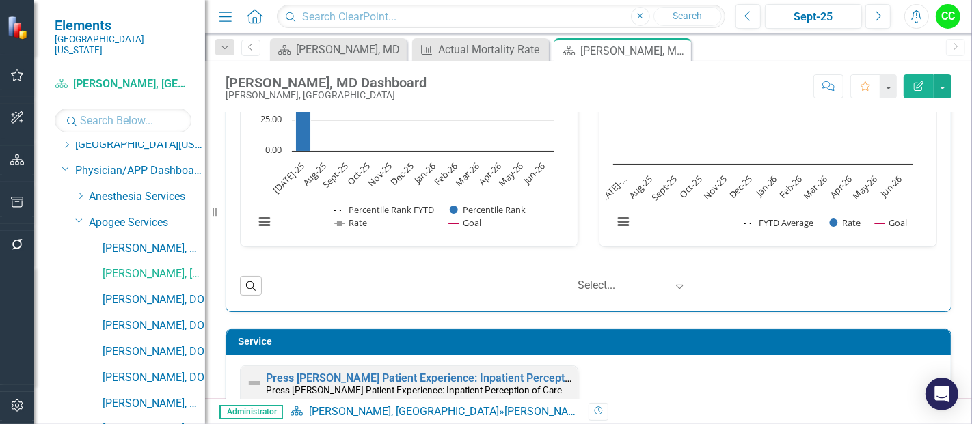
scroll to position [1796, 0]
